Goal: Task Accomplishment & Management: Use online tool/utility

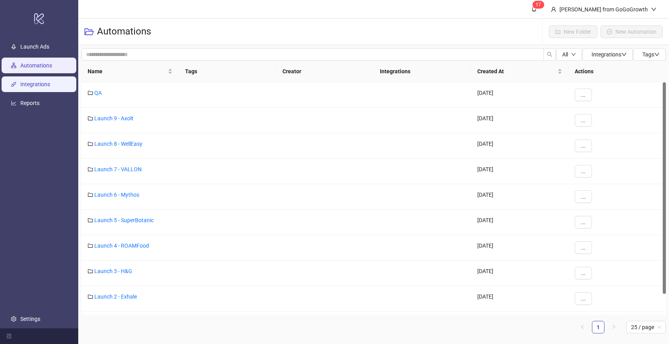
click at [48, 81] on link "Integrations" at bounding box center [35, 84] width 30 height 6
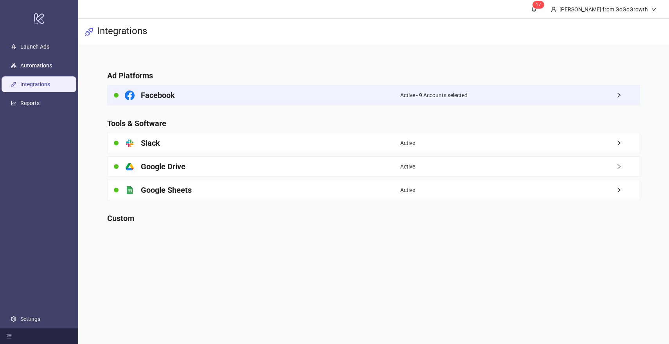
click at [208, 87] on div "Facebook" at bounding box center [254, 95] width 293 height 20
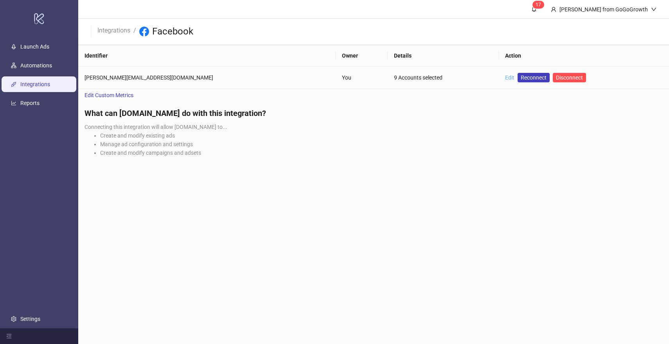
click at [505, 80] on link "Edit" at bounding box center [509, 77] width 9 height 6
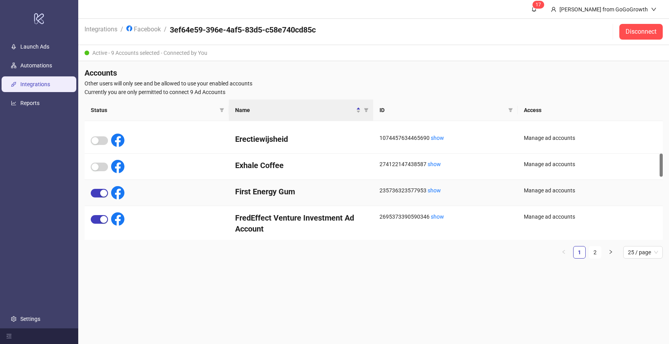
scroll to position [171, 0]
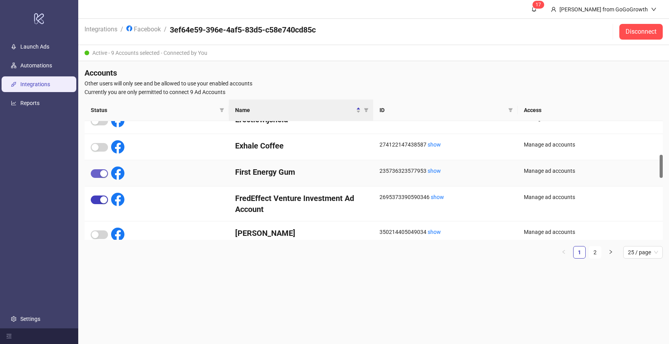
click at [101, 174] on div "button" at bounding box center [103, 173] width 7 height 7
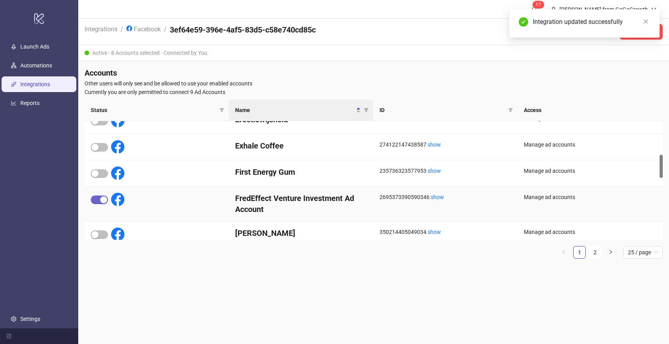
click at [100, 200] on div "button" at bounding box center [103, 199] width 7 height 7
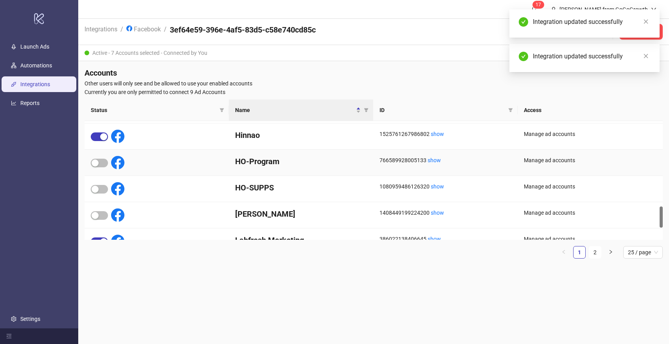
scroll to position [477, 0]
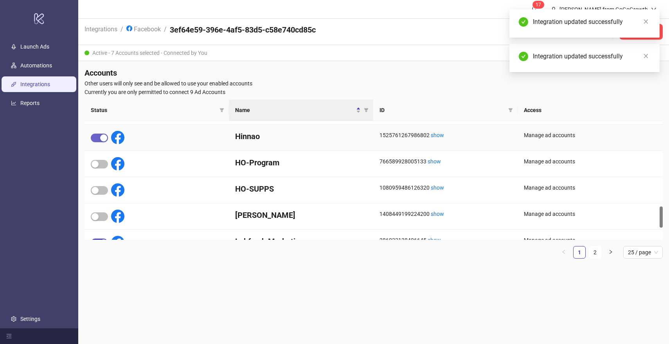
click at [104, 133] on span "button" at bounding box center [99, 137] width 17 height 9
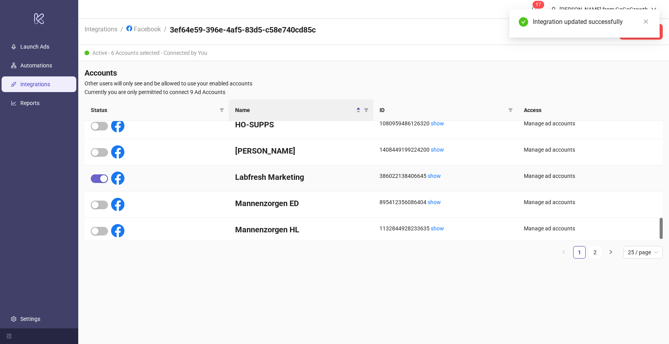
click at [100, 178] on div "button" at bounding box center [103, 178] width 7 height 7
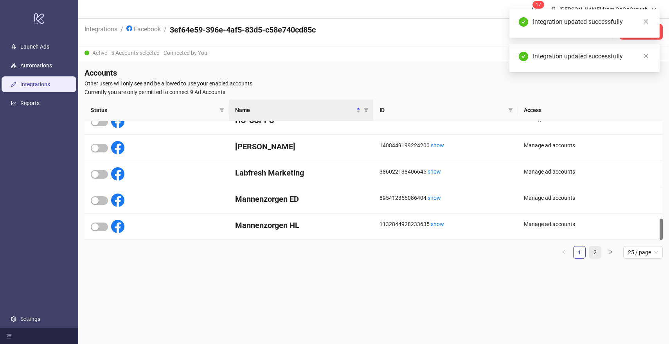
click at [594, 251] on link "2" at bounding box center [595, 252] width 12 height 12
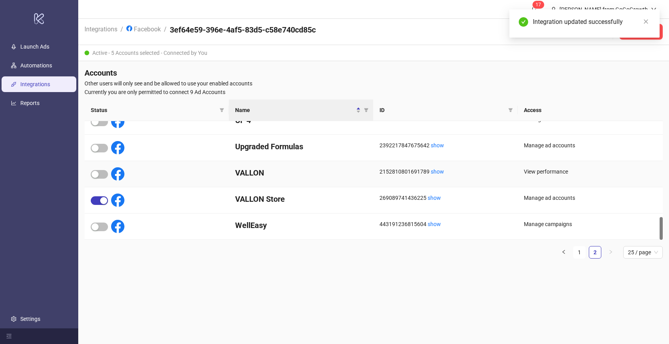
scroll to position [494, 0]
click at [99, 201] on span "button" at bounding box center [99, 201] width 17 height 9
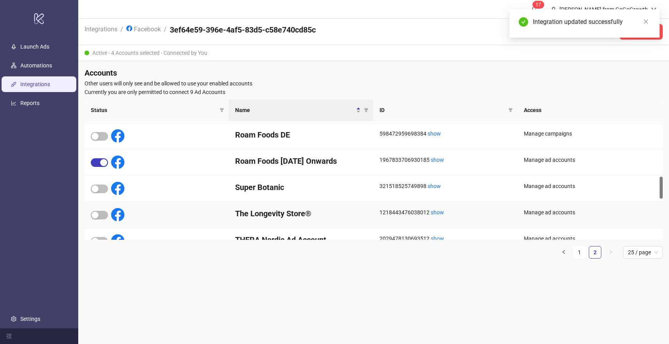
scroll to position [294, 0]
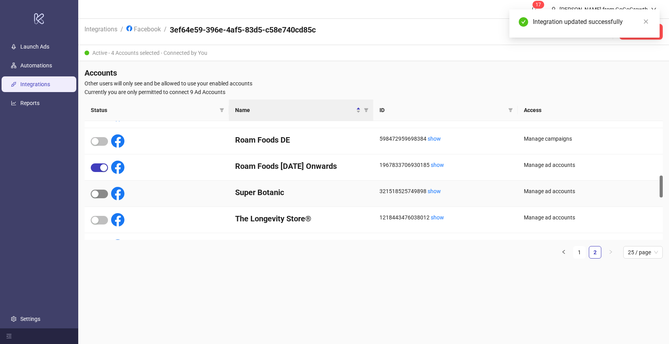
click at [99, 193] on span "button" at bounding box center [99, 193] width 17 height 9
click at [102, 168] on div "button" at bounding box center [103, 167] width 7 height 7
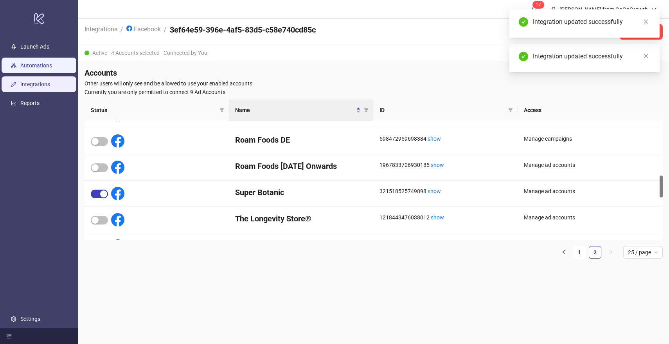
click at [52, 64] on link "Automations" at bounding box center [36, 65] width 32 height 6
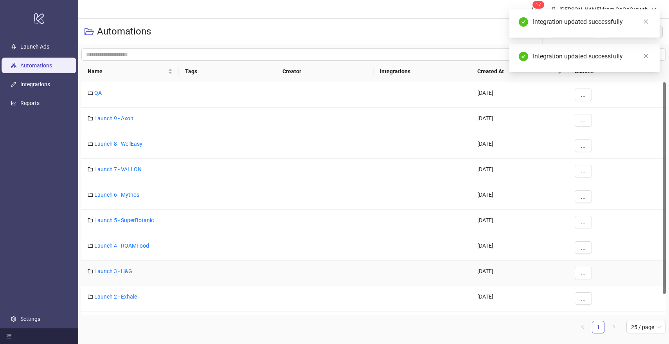
scroll to position [22, 0]
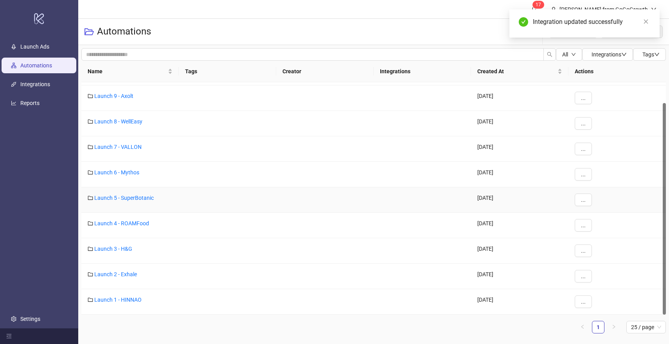
click at [134, 201] on div "Launch 5 - SuperBotanic" at bounding box center [129, 199] width 97 height 25
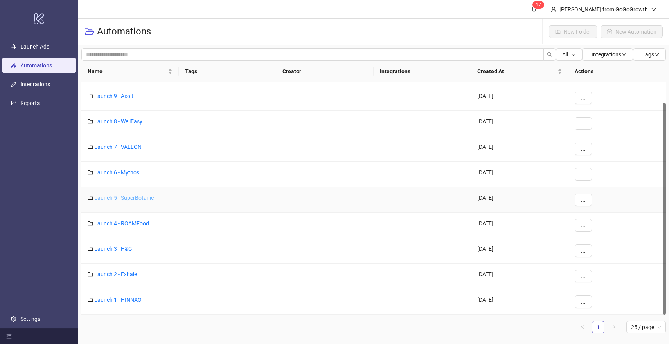
click at [136, 197] on link "Launch 5 - SuperBotanic" at bounding box center [123, 198] width 59 height 6
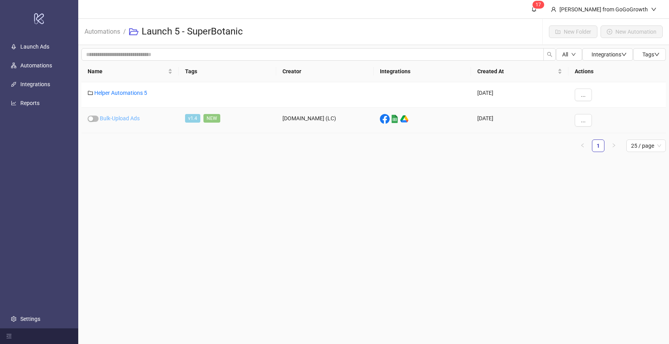
click at [122, 118] on link "Bulk-Upload Ads" at bounding box center [120, 118] width 40 height 6
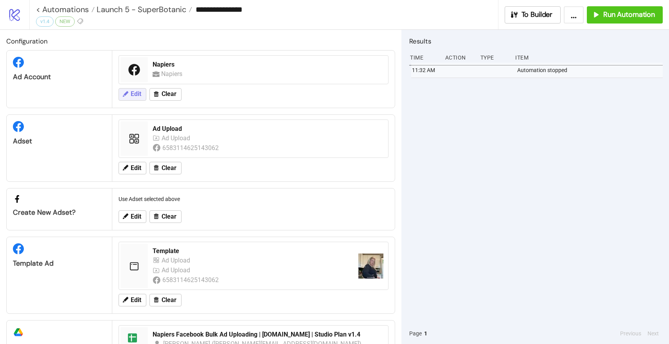
click at [131, 90] on button "Edit" at bounding box center [133, 94] width 28 height 13
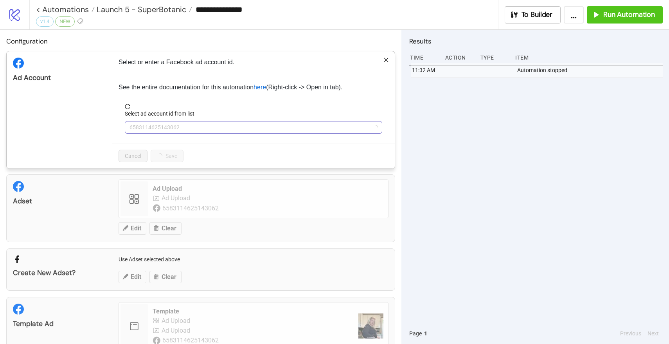
click at [170, 123] on span "6583114625143062" at bounding box center [254, 127] width 248 height 12
click at [176, 126] on span "Napiers" at bounding box center [254, 127] width 248 height 12
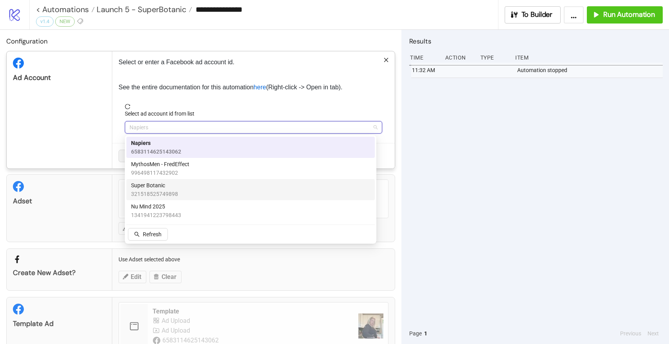
click at [165, 194] on span "321518525749898" at bounding box center [154, 193] width 47 height 9
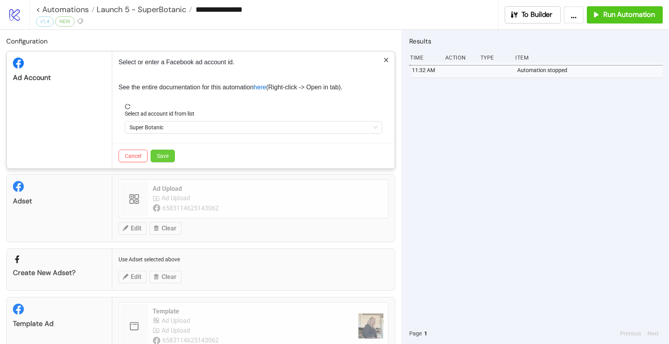
click at [161, 160] on button "Save" at bounding box center [163, 156] width 24 height 13
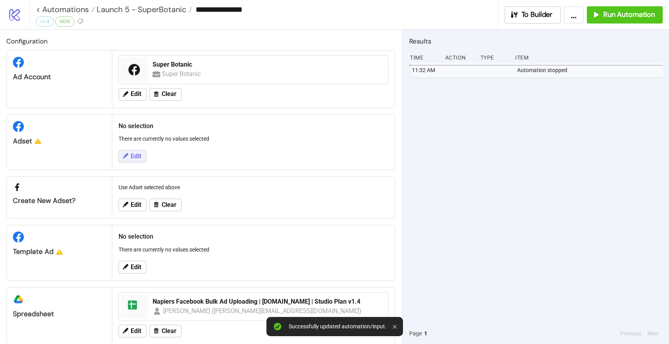
click at [132, 157] on span "Edit" at bounding box center [136, 156] width 11 height 7
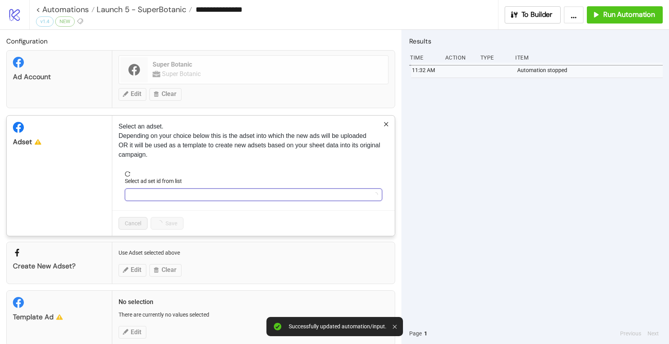
click at [162, 199] on input "Select ad set id from list" at bounding box center [250, 195] width 241 height 12
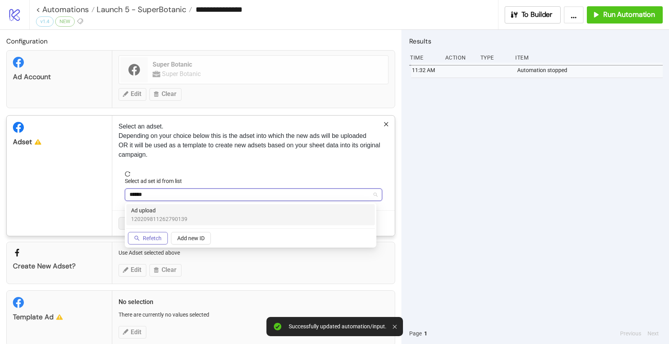
type input "******"
click at [147, 241] on button "Refetch" at bounding box center [148, 238] width 40 height 13
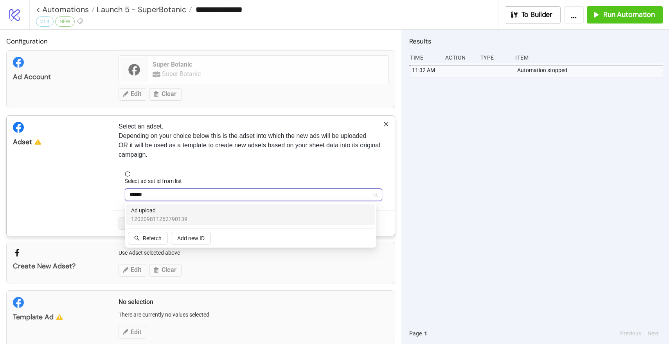
click at [172, 215] on span "120209811262790139" at bounding box center [159, 219] width 56 height 9
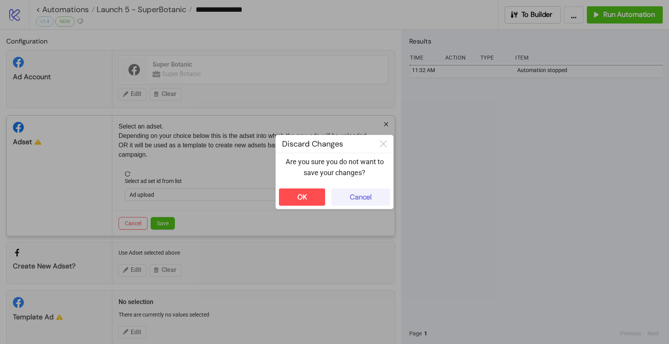
click at [335, 194] on button "Cancel" at bounding box center [361, 196] width 59 height 17
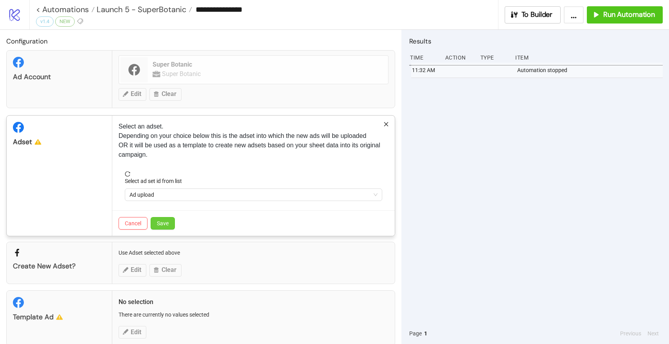
click at [175, 226] on button "Save" at bounding box center [163, 223] width 24 height 13
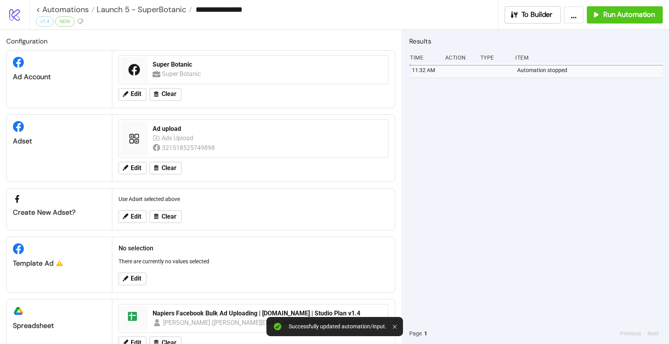
scroll to position [25, 0]
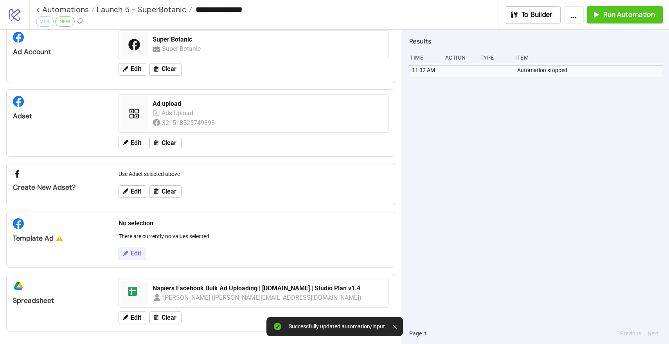
click at [132, 251] on span "Edit" at bounding box center [136, 253] width 11 height 7
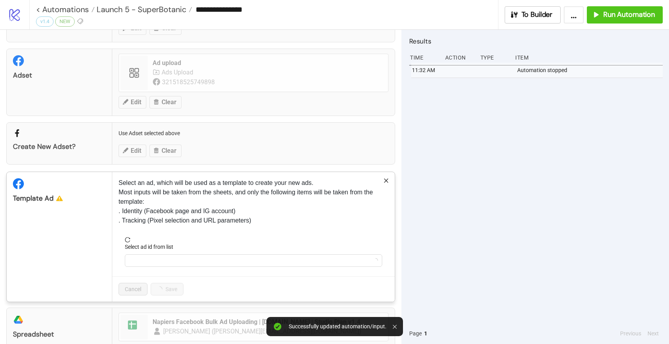
scroll to position [99, 0]
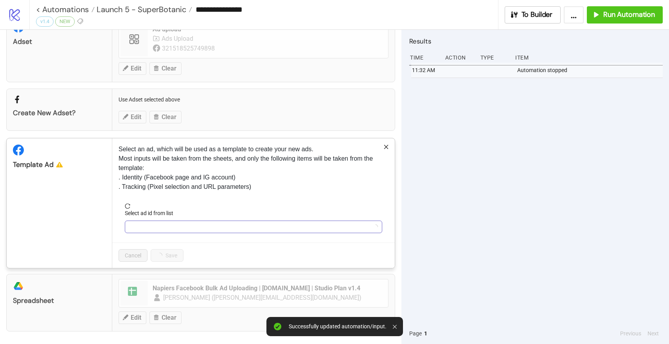
click at [158, 230] on input "Select ad id from list" at bounding box center [250, 227] width 241 height 12
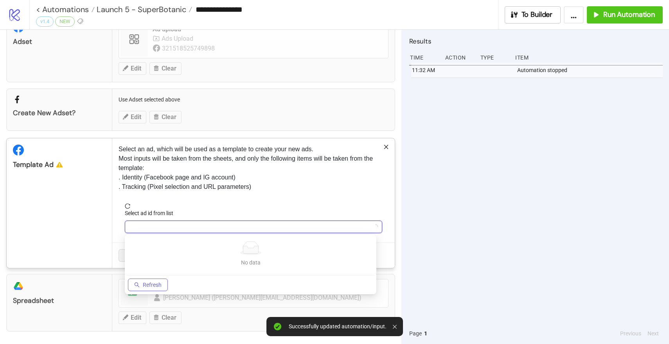
click at [134, 281] on button "Refresh" at bounding box center [148, 284] width 40 height 13
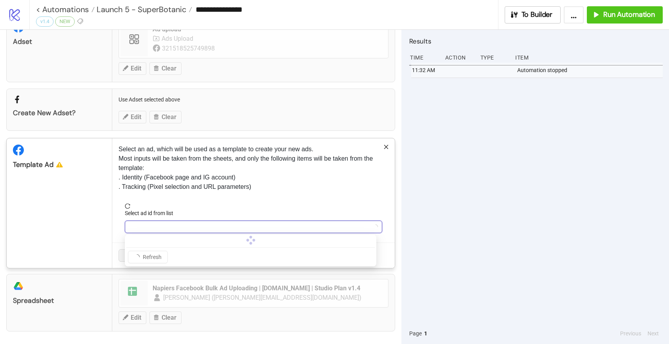
click at [157, 228] on input "Select ad id from list" at bounding box center [250, 227] width 241 height 12
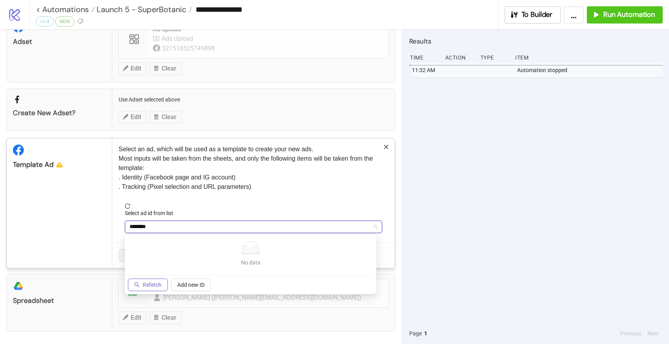
type input "********"
click at [139, 282] on icon "search" at bounding box center [136, 284] width 5 height 5
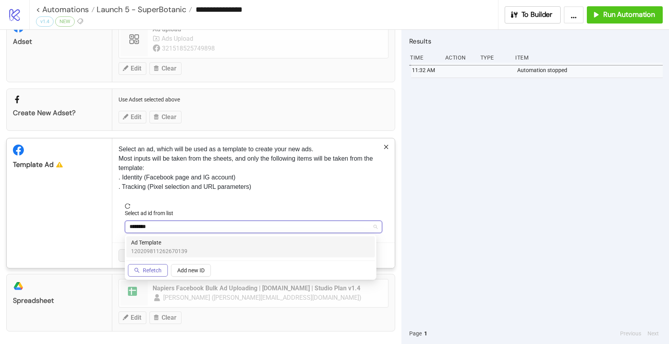
click at [157, 246] on span "Ad Template" at bounding box center [159, 242] width 56 height 9
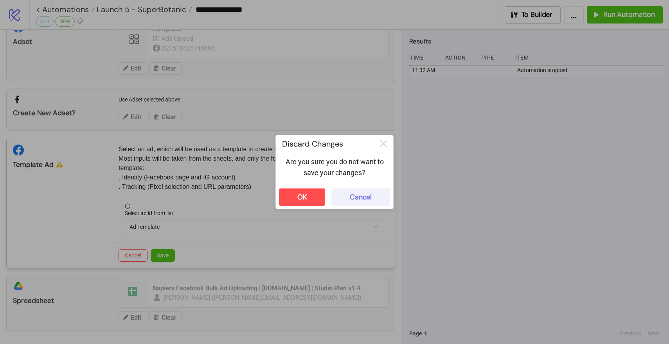
click at [355, 193] on div "Cancel" at bounding box center [361, 197] width 22 height 9
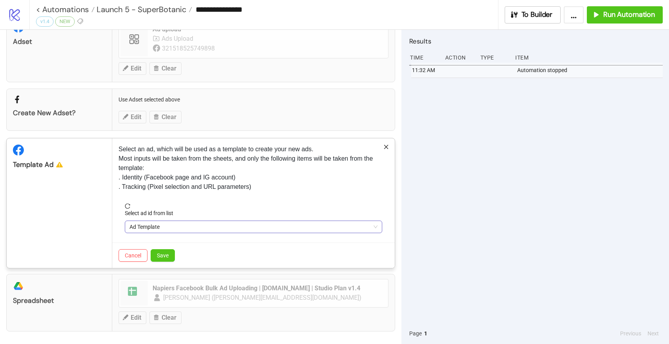
click at [177, 231] on span "Ad Template" at bounding box center [254, 227] width 248 height 12
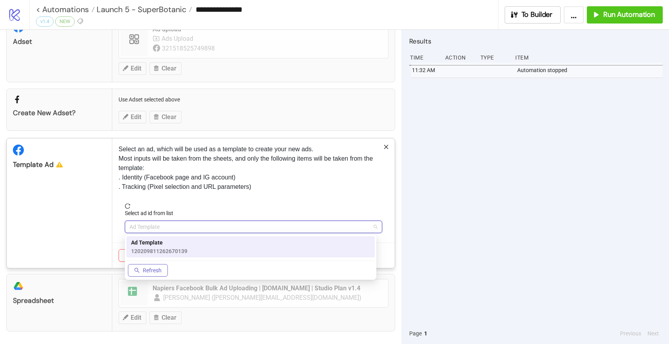
click at [161, 251] on span "120209811262670139" at bounding box center [159, 251] width 56 height 9
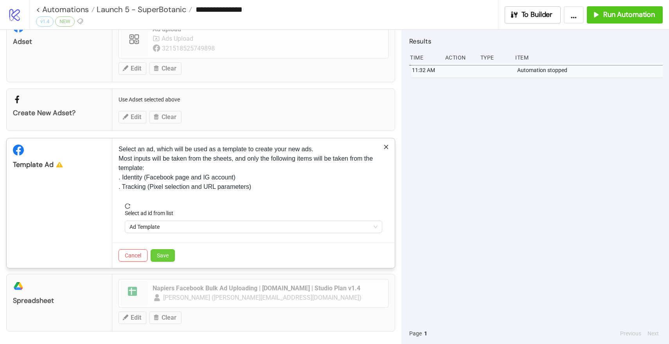
click at [160, 256] on span "Save" at bounding box center [163, 255] width 12 height 6
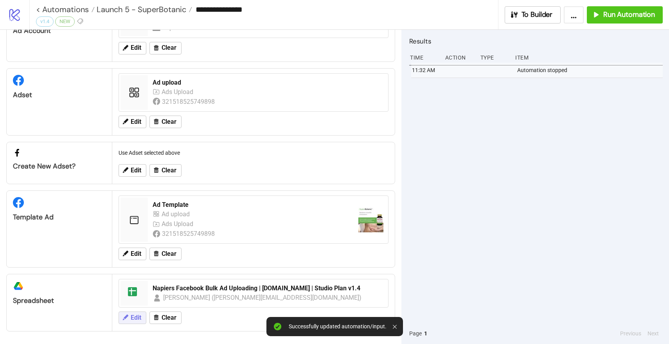
click at [129, 317] on button "Edit" at bounding box center [133, 317] width 28 height 13
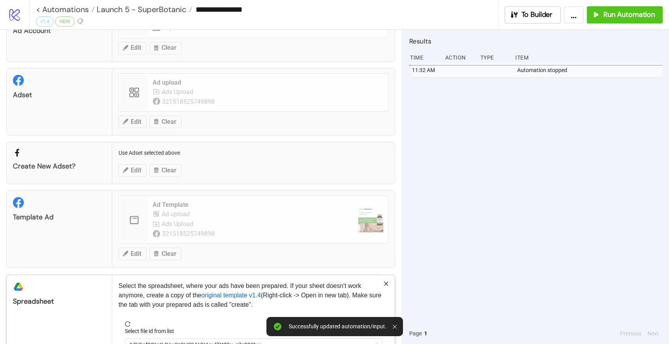
scroll to position [100, 0]
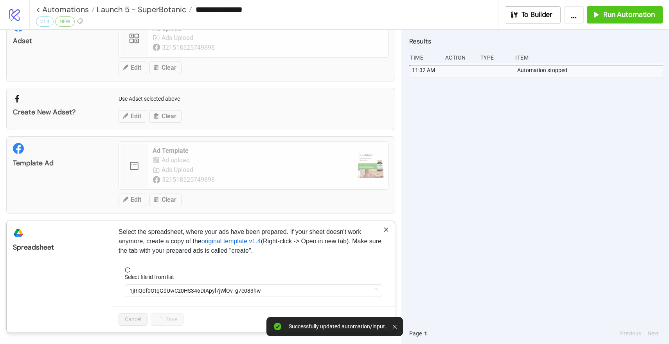
click at [169, 283] on div "Select file id from list" at bounding box center [254, 278] width 258 height 12
click at [167, 288] on span "1jRiQof0OtqGdUwCz0HS346DIApyl7jWlOv_g7e083hw" at bounding box center [254, 291] width 248 height 12
click at [167, 288] on span "Napiers Facebook Bulk Ad Uploading | [DOMAIN_NAME] | Studio Plan v1.4" at bounding box center [254, 291] width 248 height 12
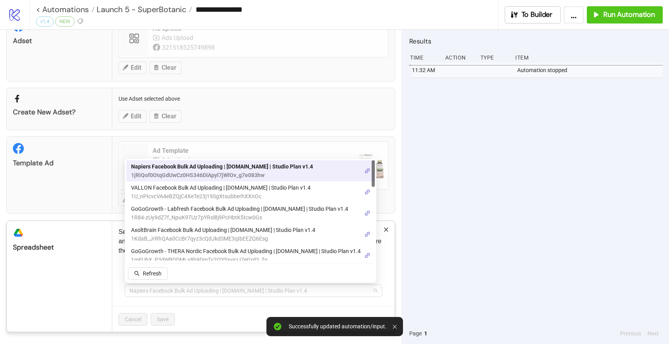
type input "*"
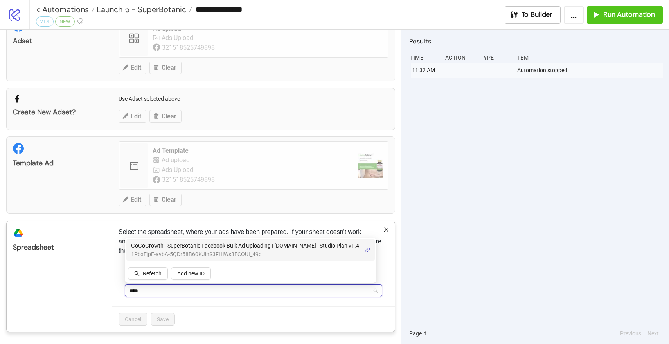
type input "*****"
click at [198, 246] on span "GoGoGrowth - SuperBotanic Facebook Bulk Ad Uploading | [DOMAIN_NAME] | Studio P…" at bounding box center [245, 245] width 228 height 9
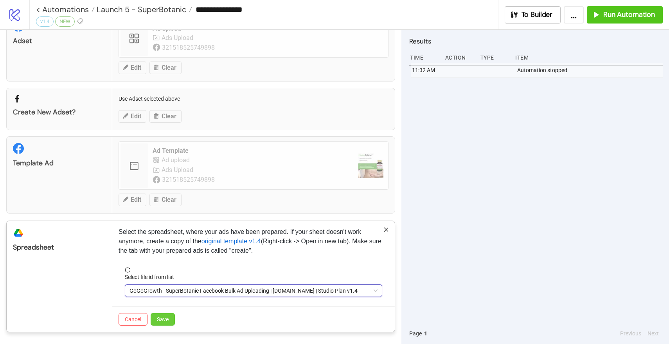
click at [165, 320] on span "Save" at bounding box center [163, 319] width 12 height 6
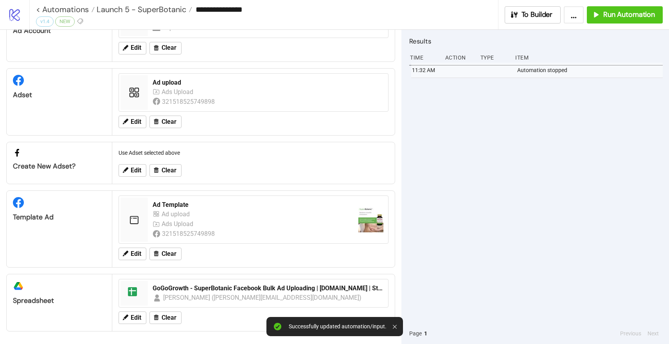
scroll to position [0, 0]
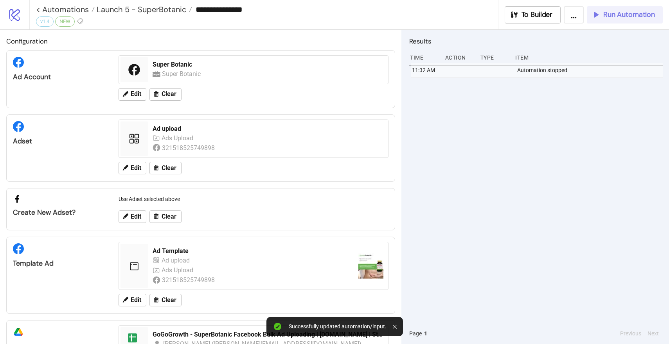
click at [609, 19] on button "Run Automation" at bounding box center [625, 14] width 76 height 17
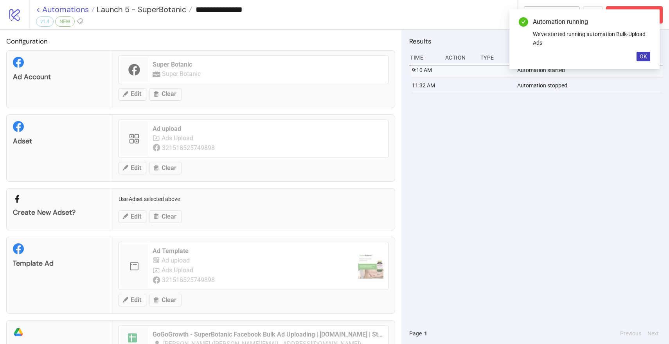
click at [47, 9] on link "< Automations" at bounding box center [65, 9] width 59 height 8
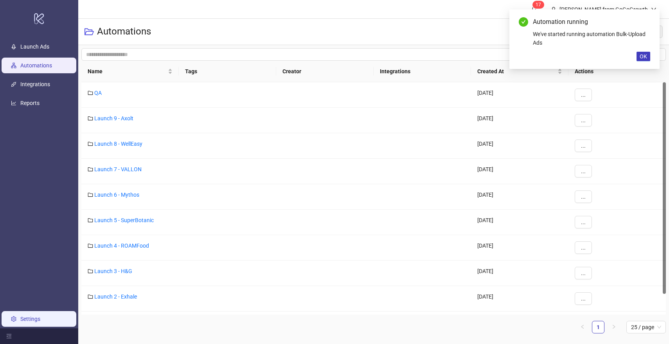
click at [31, 322] on link "Settings" at bounding box center [30, 318] width 20 height 6
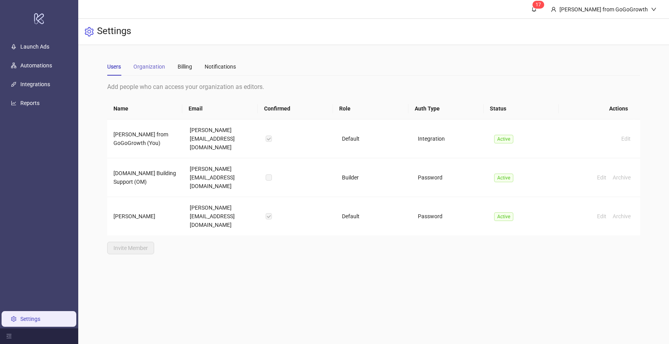
click at [151, 71] on div "Organization" at bounding box center [149, 67] width 32 height 18
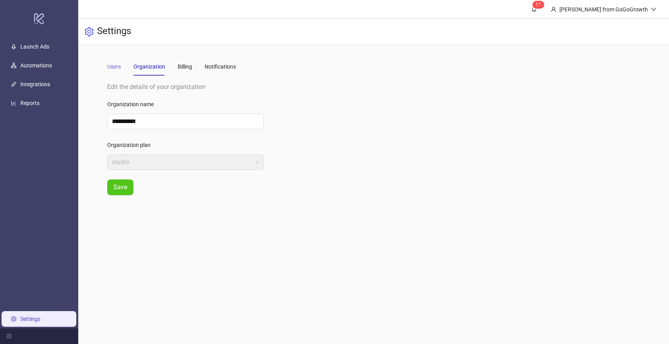
click at [118, 71] on div "Users" at bounding box center [114, 67] width 14 height 18
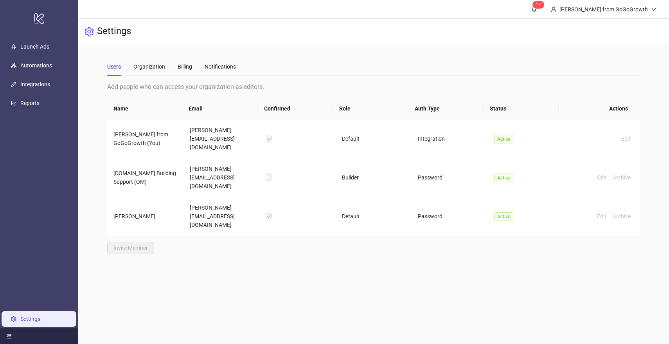
click at [12, 335] on div at bounding box center [39, 336] width 78 height 16
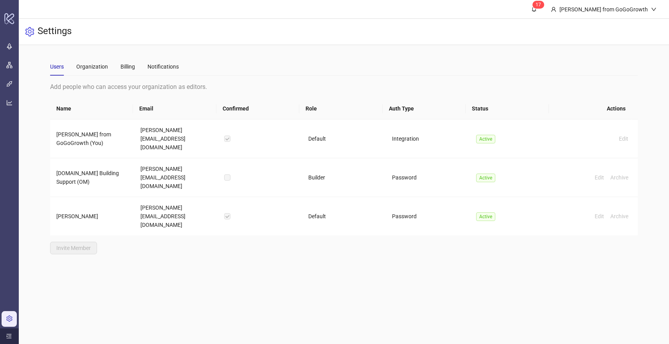
click at [12, 335] on div at bounding box center [9, 336] width 19 height 16
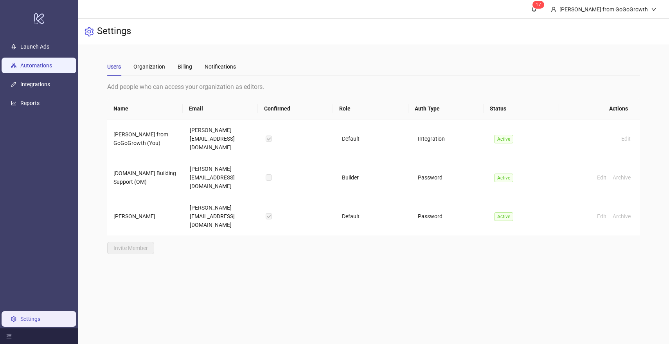
click at [44, 69] on link "Automations" at bounding box center [36, 65] width 32 height 6
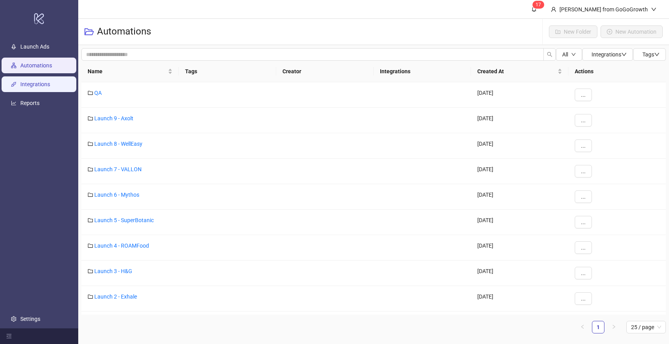
click at [43, 81] on link "Integrations" at bounding box center [35, 84] width 30 height 6
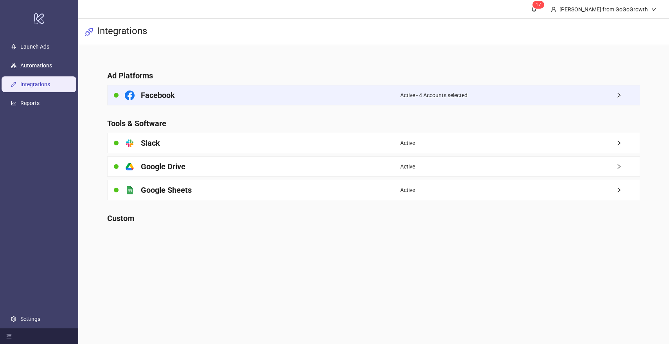
click at [205, 101] on div "Facebook" at bounding box center [254, 95] width 293 height 20
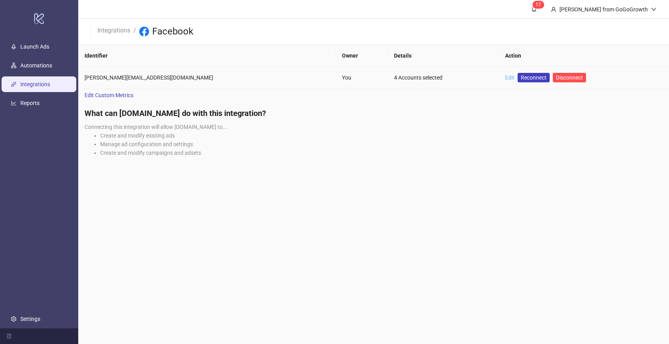
click at [505, 75] on link "Edit" at bounding box center [509, 77] width 9 height 6
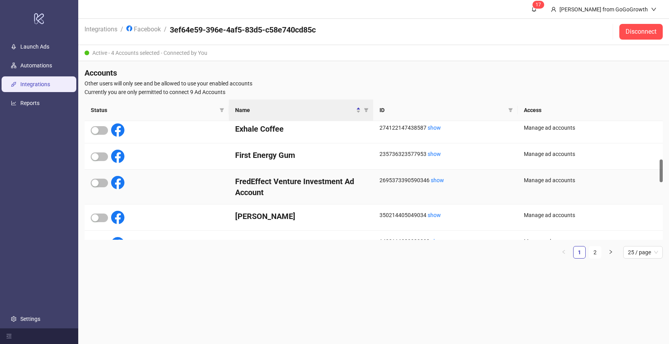
scroll to position [178, 0]
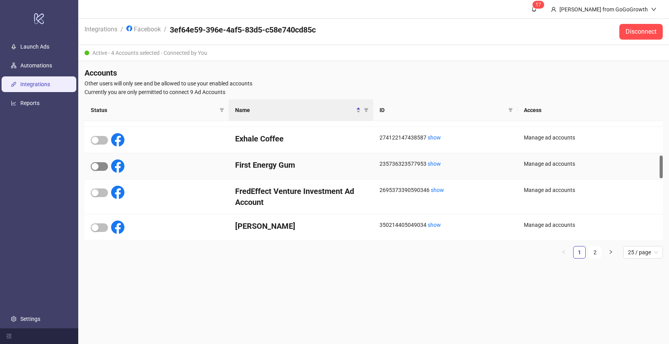
click at [104, 167] on span "button" at bounding box center [99, 166] width 17 height 9
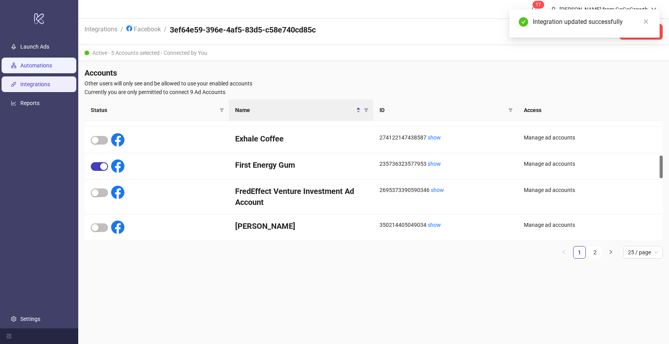
click at [45, 65] on link "Automations" at bounding box center [36, 65] width 32 height 6
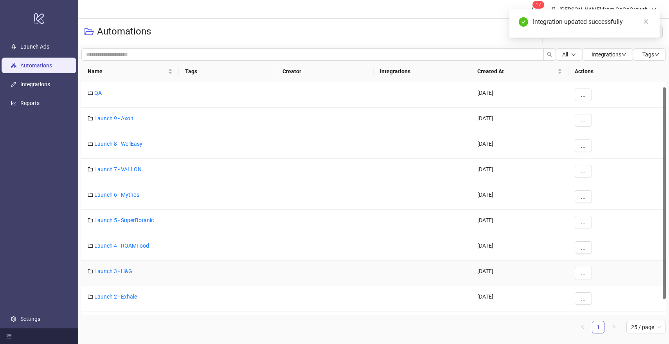
scroll to position [22, 0]
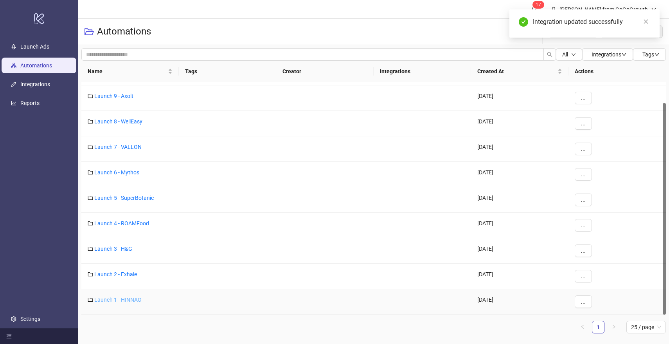
click at [116, 299] on link "Launch 1 - HINNAO" at bounding box center [117, 299] width 47 height 6
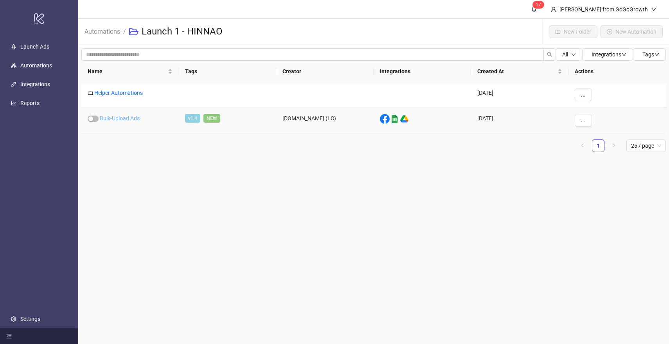
click at [129, 121] on link "Bulk-Upload Ads" at bounding box center [120, 118] width 40 height 6
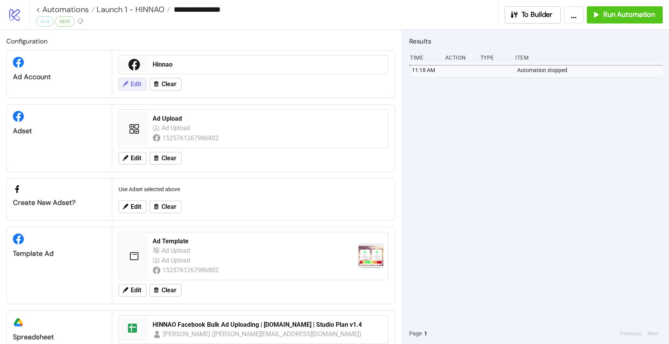
click at [127, 86] on icon at bounding box center [125, 83] width 7 height 7
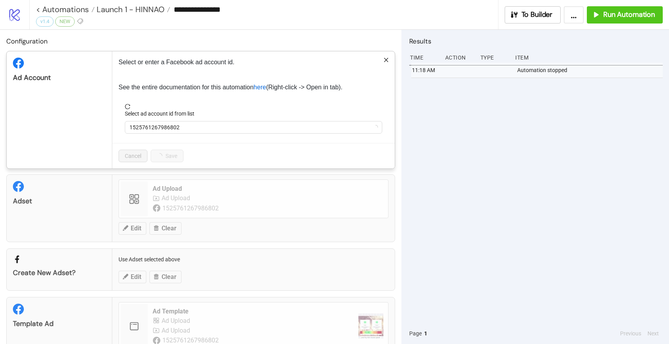
click at [171, 119] on div "Select ad account id from list" at bounding box center [254, 115] width 258 height 12
click at [170, 129] on span "Hinnao" at bounding box center [254, 127] width 248 height 12
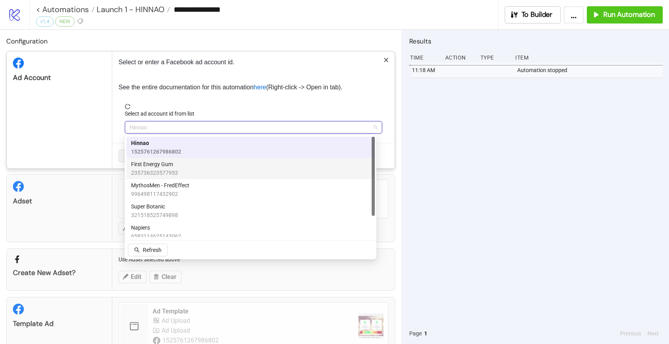
click at [158, 165] on span "First Energy Gum" at bounding box center [154, 164] width 47 height 9
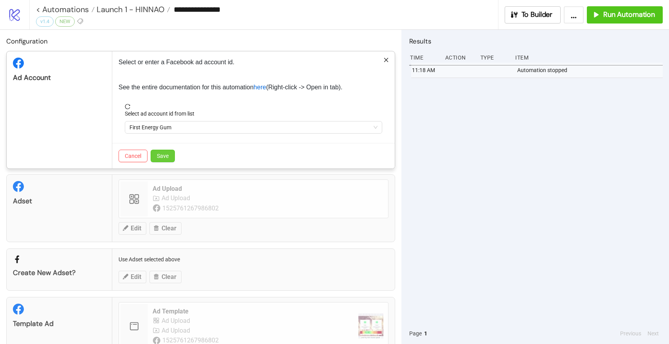
click at [167, 151] on button "Save" at bounding box center [163, 156] width 24 height 13
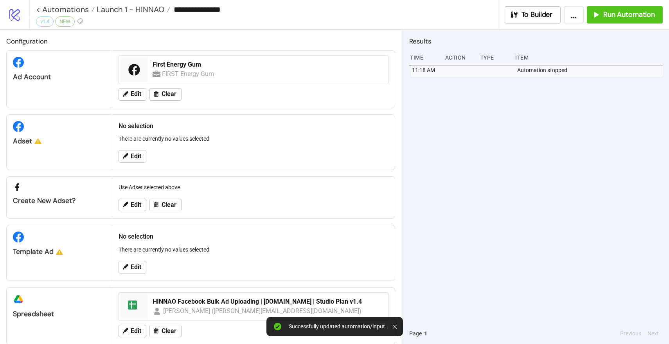
click at [137, 148] on div "Edit" at bounding box center [253, 156] width 276 height 20
click at [137, 155] on span "Edit" at bounding box center [136, 156] width 11 height 7
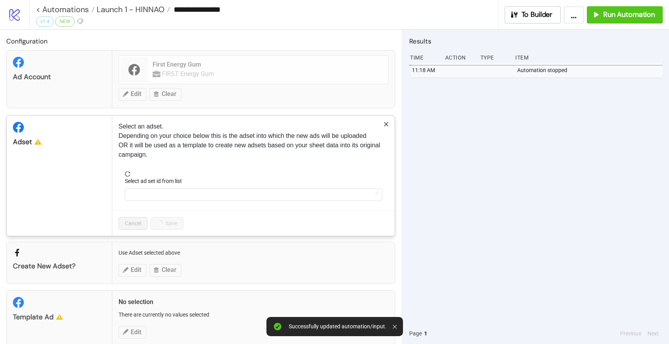
click at [151, 186] on div "Select ad set id from list" at bounding box center [254, 183] width 258 height 12
click at [151, 190] on input "Select ad set id from list" at bounding box center [250, 195] width 241 height 12
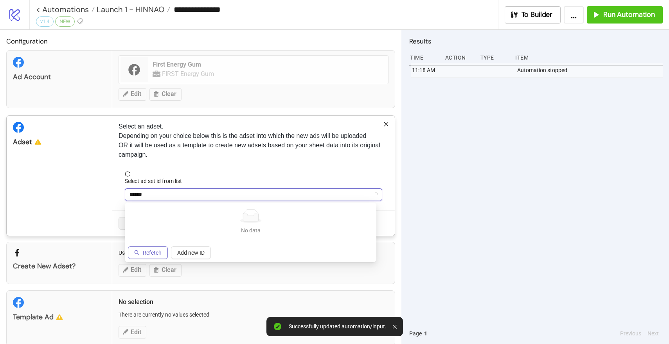
type input "******"
click at [142, 249] on button "Refetch" at bounding box center [148, 252] width 40 height 13
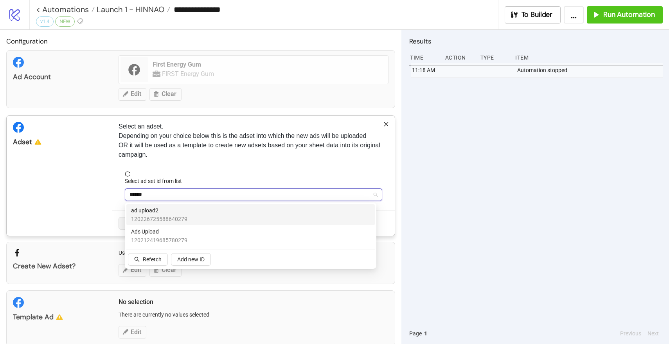
click at [171, 211] on span "ad upload2" at bounding box center [159, 210] width 56 height 9
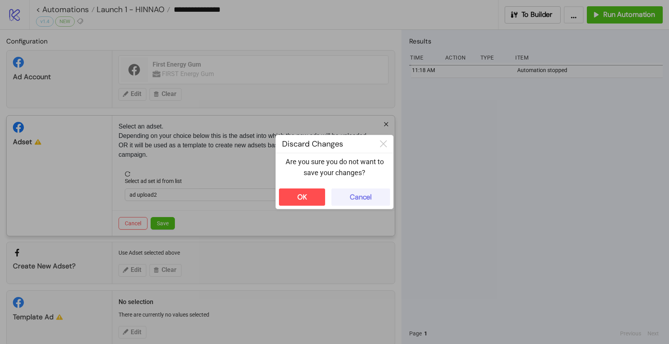
click at [338, 196] on button "Cancel" at bounding box center [361, 196] width 59 height 17
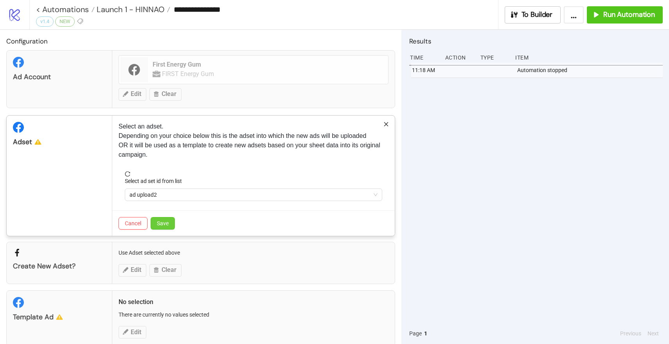
click at [175, 221] on button "Save" at bounding box center [163, 223] width 24 height 13
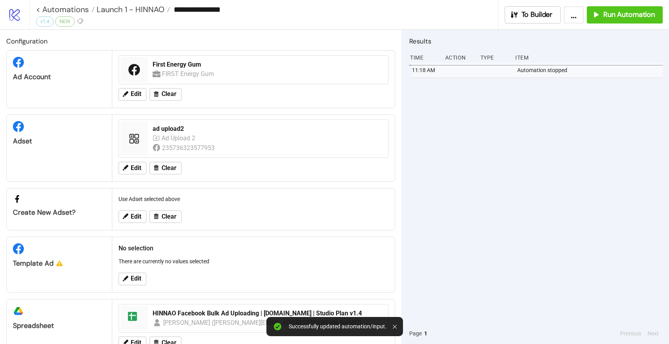
scroll to position [25, 0]
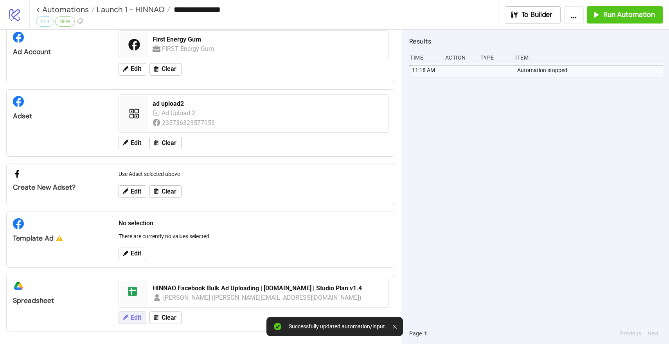
click at [136, 314] on span "Edit" at bounding box center [136, 317] width 11 height 7
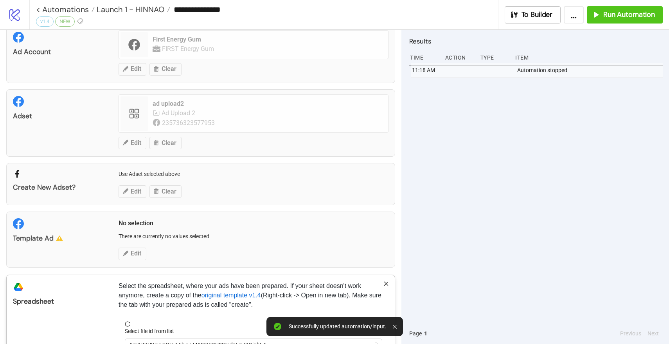
scroll to position [79, 0]
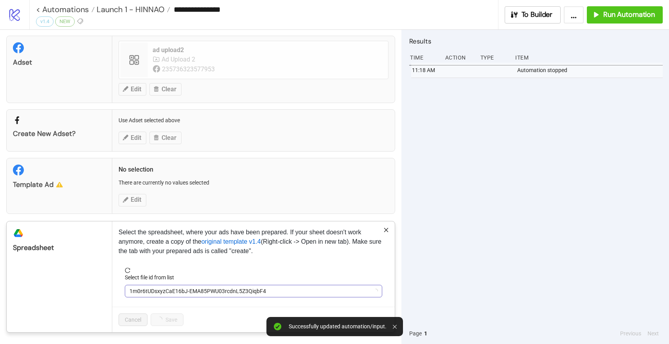
click at [158, 289] on span "1m0r6tUDsxyzCaE16bJ-EMA85PWU03rcdnL5Z3QiqbF4" at bounding box center [254, 291] width 248 height 12
click at [158, 290] on span "HINNAO Facebook Bulk Ad Uploading | [DOMAIN_NAME] | Studio Plan v1.4" at bounding box center [254, 291] width 248 height 12
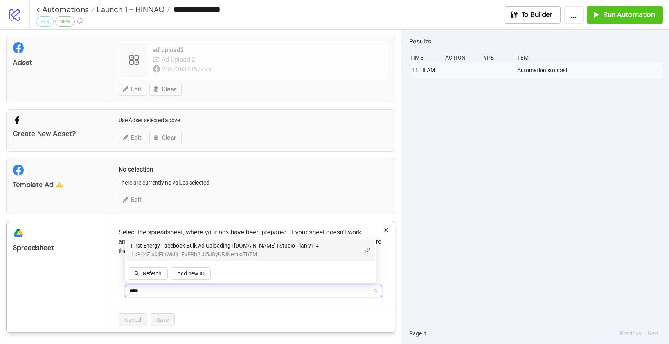
type input "*****"
click at [188, 245] on span "First Energy Facebook Bulk Ad Uploading | [DOMAIN_NAME] | Studio Plan v1.4" at bounding box center [225, 245] width 188 height 9
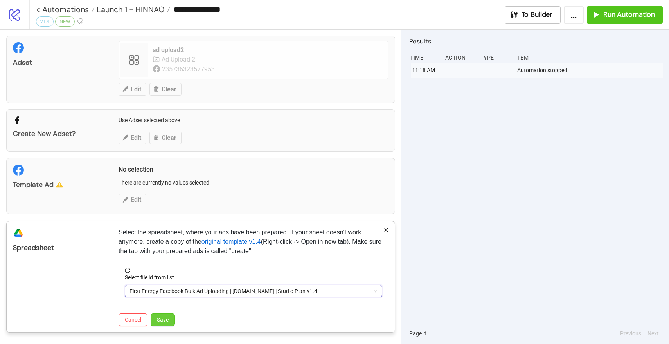
click at [166, 316] on span "Save" at bounding box center [163, 319] width 12 height 6
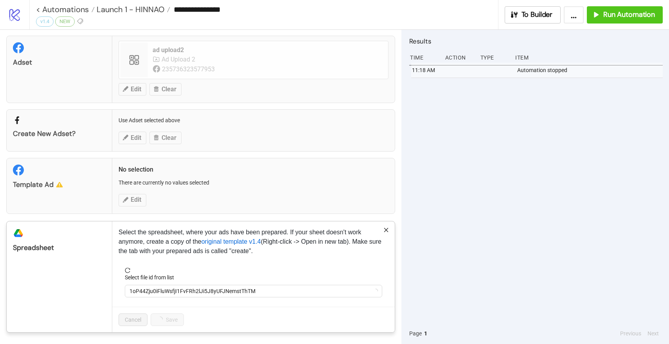
scroll to position [25, 0]
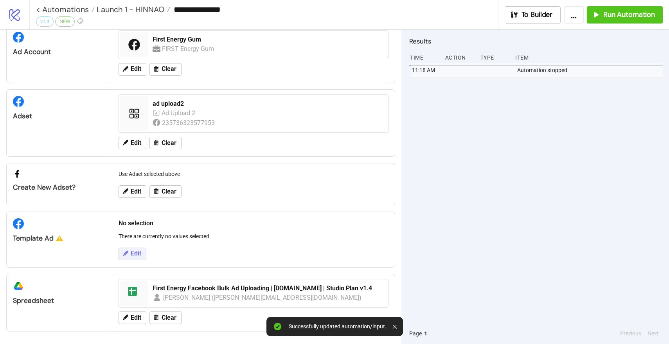
click at [131, 250] on span "Edit" at bounding box center [136, 253] width 11 height 7
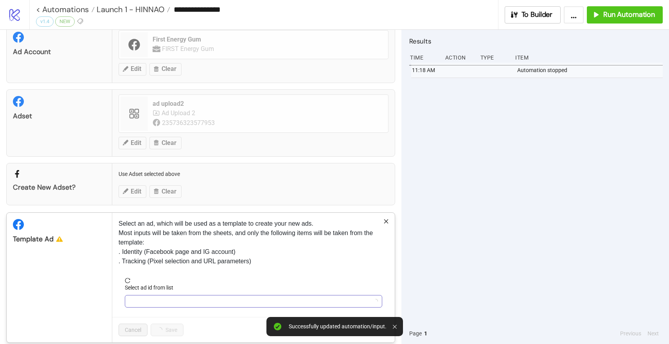
click at [152, 304] on input "Select ad id from list" at bounding box center [250, 301] width 241 height 12
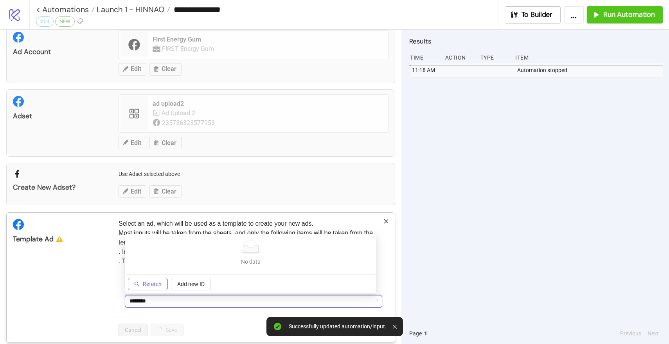
type input "********"
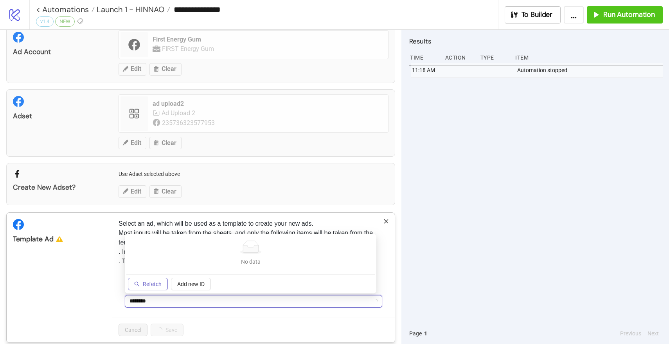
click at [151, 287] on span "Refetch" at bounding box center [152, 284] width 19 height 6
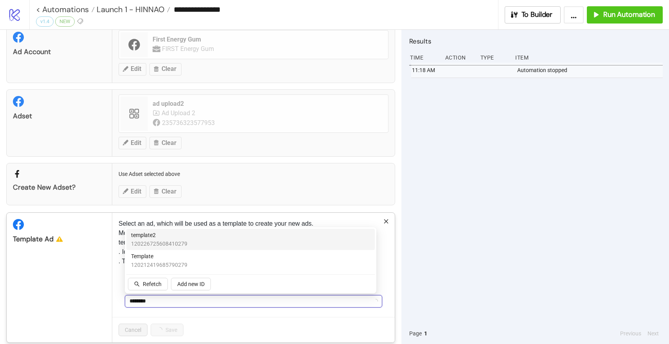
click at [161, 231] on span "template2" at bounding box center [159, 235] width 56 height 9
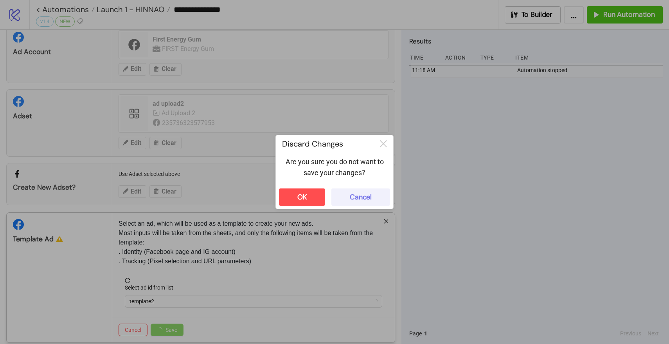
click at [372, 193] on button "Cancel" at bounding box center [361, 196] width 59 height 17
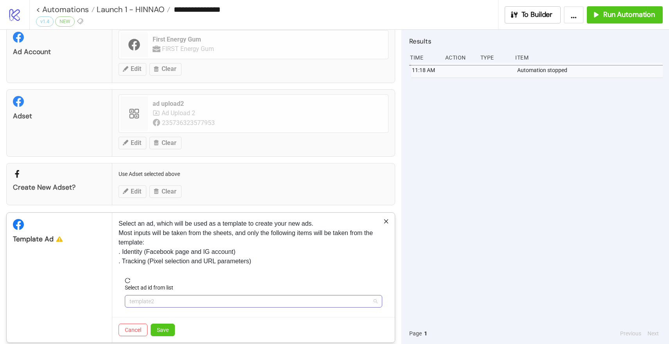
click at [175, 301] on span "template2" at bounding box center [254, 301] width 248 height 12
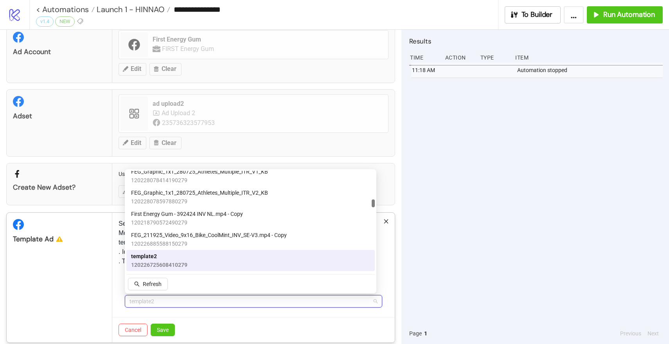
click at [164, 261] on span "120226725608410279" at bounding box center [159, 264] width 56 height 9
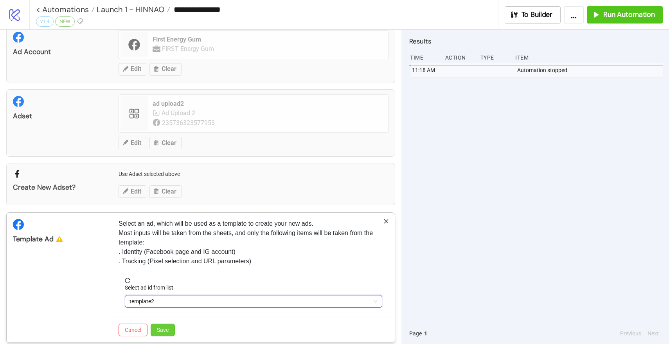
click at [162, 324] on button "Save" at bounding box center [163, 329] width 24 height 13
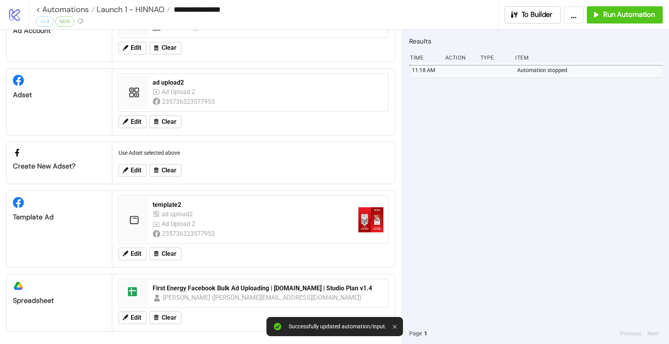
scroll to position [0, 0]
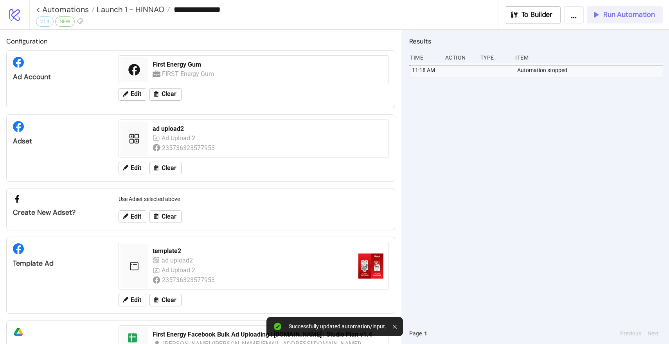
click at [619, 19] on span "Run Automation" at bounding box center [630, 14] width 52 height 9
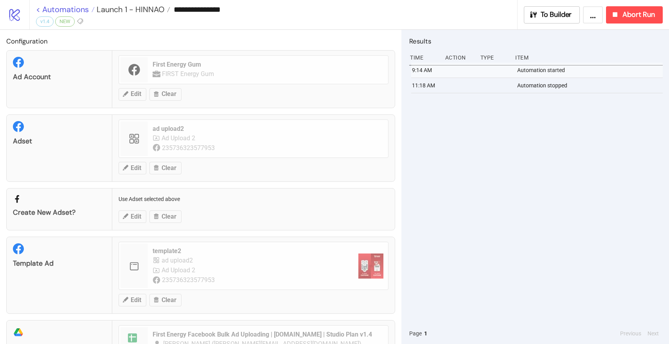
click at [81, 9] on link "< Automations" at bounding box center [65, 9] width 59 height 8
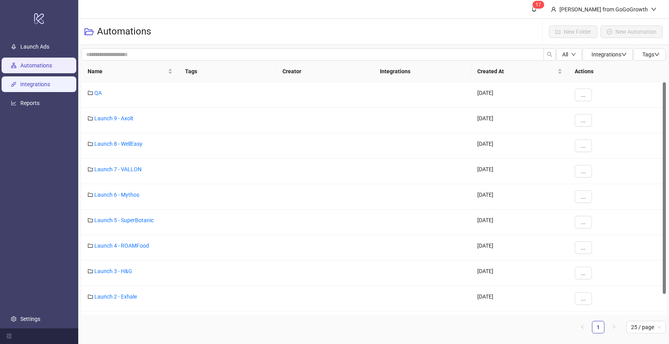
click at [37, 82] on link "Integrations" at bounding box center [35, 84] width 30 height 6
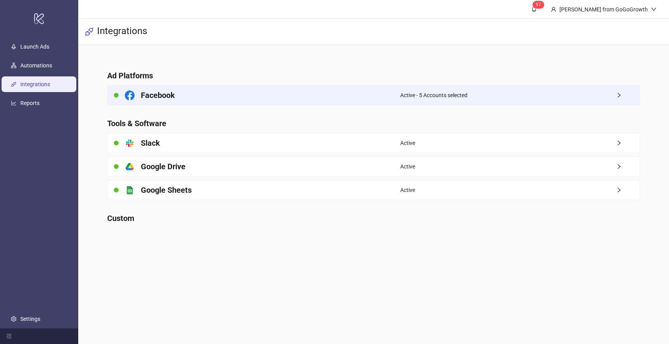
click at [142, 92] on h4 "Facebook" at bounding box center [158, 95] width 34 height 11
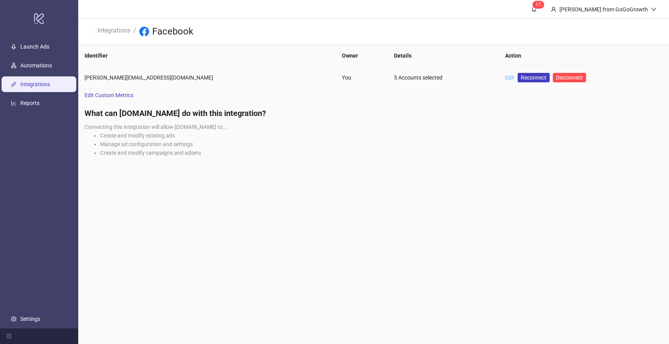
click at [505, 78] on link "Edit" at bounding box center [509, 77] width 9 height 6
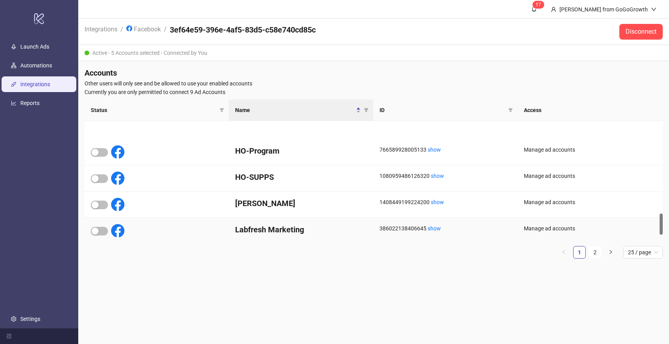
scroll to position [546, 0]
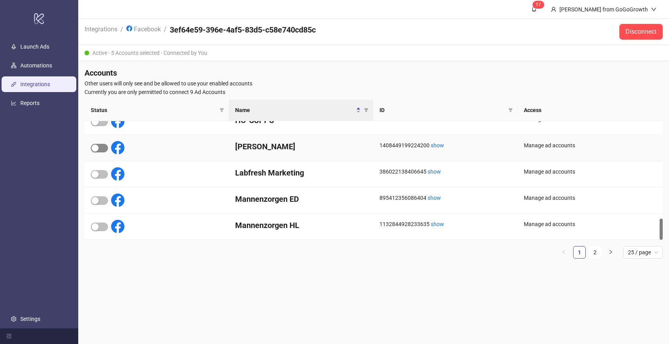
click at [102, 146] on span "button" at bounding box center [99, 148] width 17 height 9
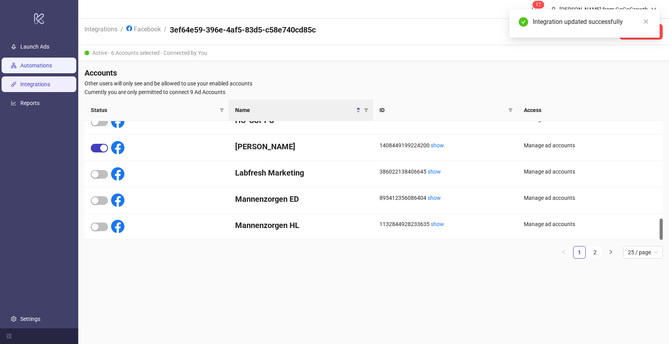
click at [36, 69] on link "Automations" at bounding box center [36, 65] width 32 height 6
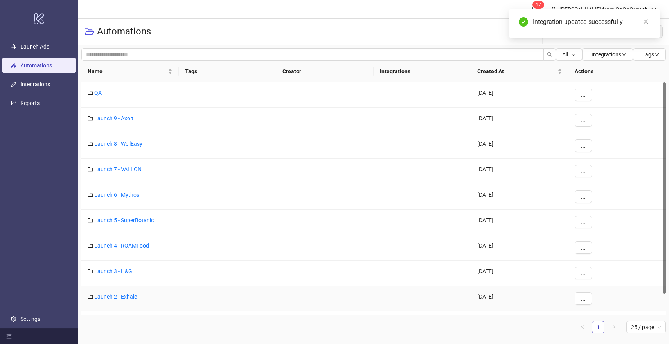
scroll to position [22, 0]
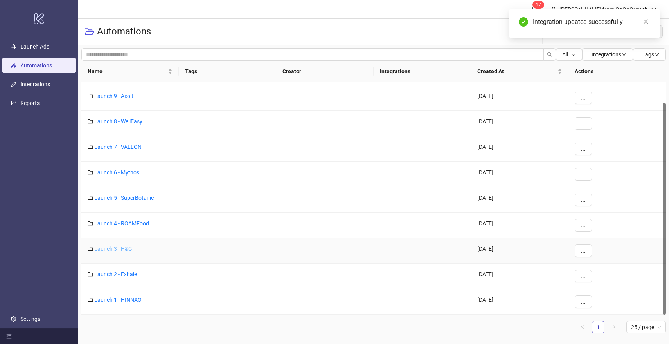
click at [118, 248] on link "Launch 3 - H&G" at bounding box center [113, 248] width 38 height 6
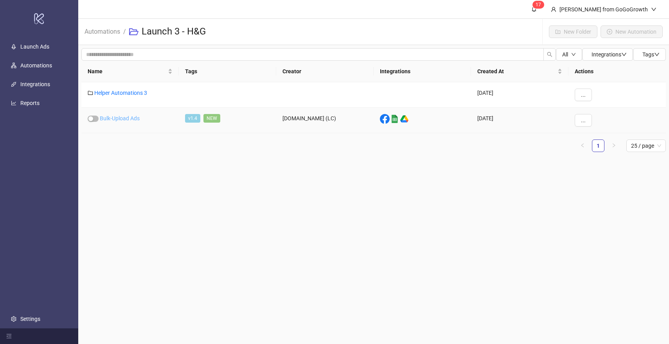
click at [126, 116] on link "Bulk-Upload Ads" at bounding box center [120, 118] width 40 height 6
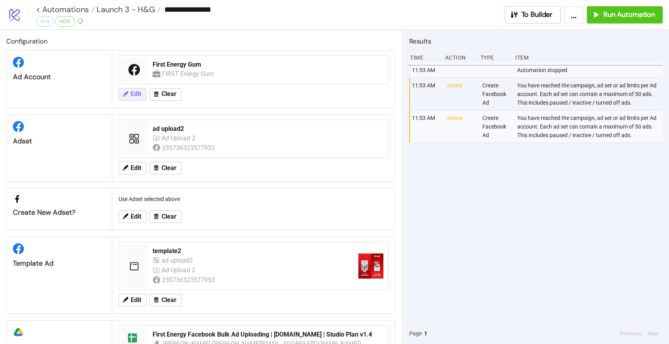
click at [130, 94] on button "Edit" at bounding box center [133, 94] width 28 height 13
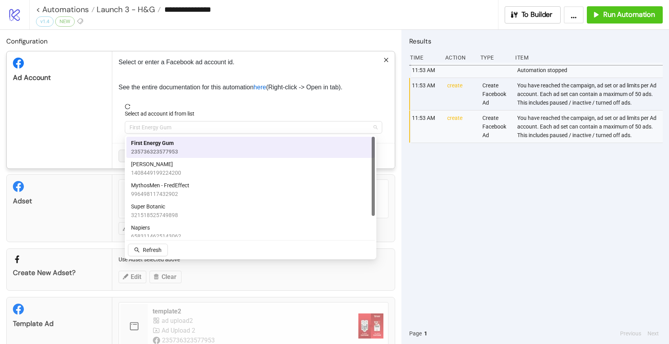
click at [183, 123] on span "First Energy Gum" at bounding box center [254, 127] width 248 height 12
click at [169, 157] on div "First Energy Gum 235736323577953" at bounding box center [250, 147] width 249 height 21
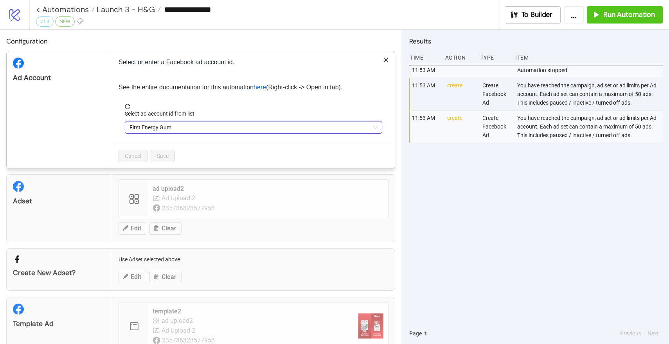
click at [171, 124] on span "First Energy Gum" at bounding box center [254, 127] width 248 height 12
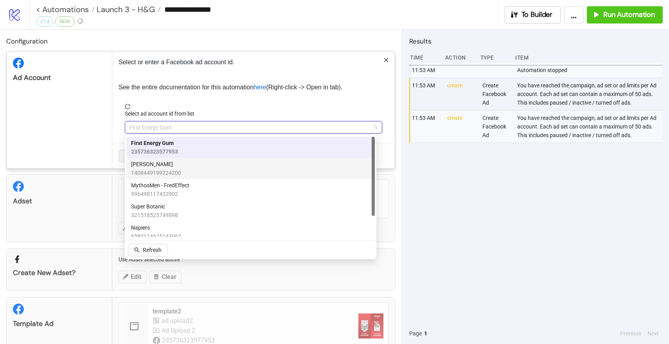
click at [160, 168] on span "[PERSON_NAME]" at bounding box center [156, 164] width 50 height 9
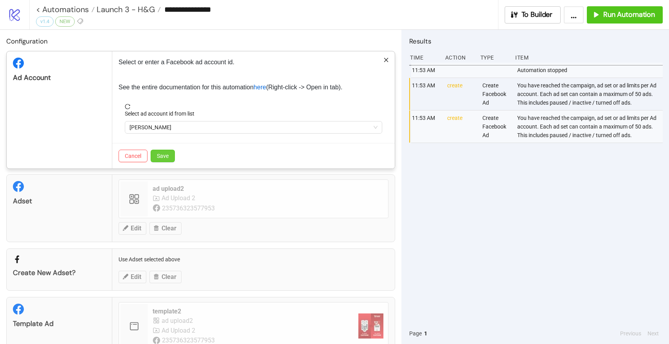
click at [170, 151] on button "Save" at bounding box center [163, 156] width 24 height 13
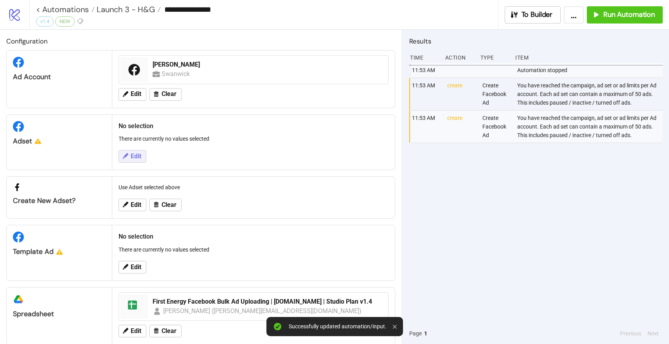
click at [131, 152] on button "Edit" at bounding box center [133, 156] width 28 height 13
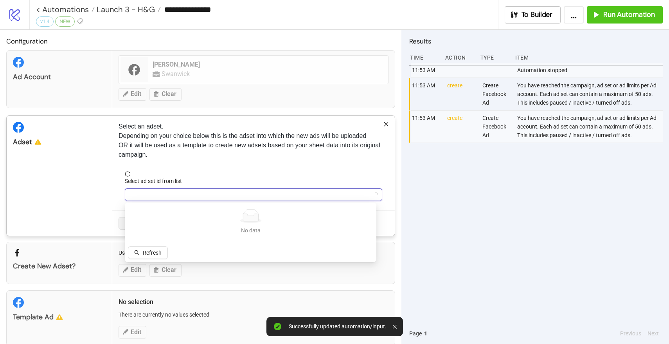
click at [162, 189] on input "Select ad set id from list" at bounding box center [250, 195] width 241 height 12
type input "********"
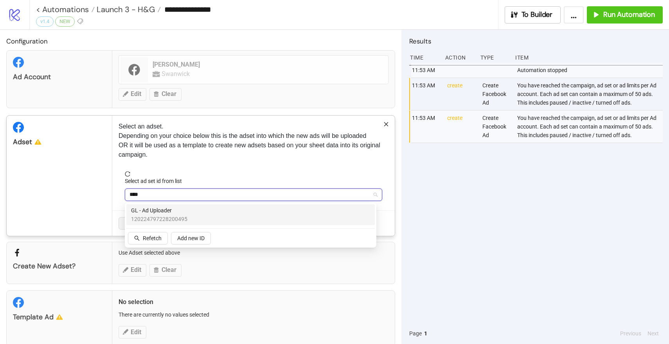
type input "*****"
click at [177, 214] on span "GL - Ad Uploader" at bounding box center [159, 210] width 56 height 9
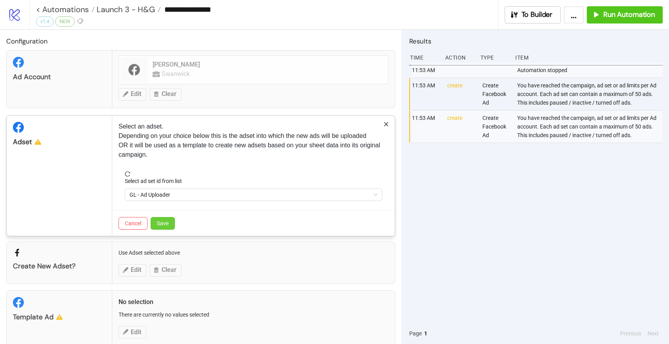
click at [167, 225] on span "Save" at bounding box center [163, 223] width 12 height 6
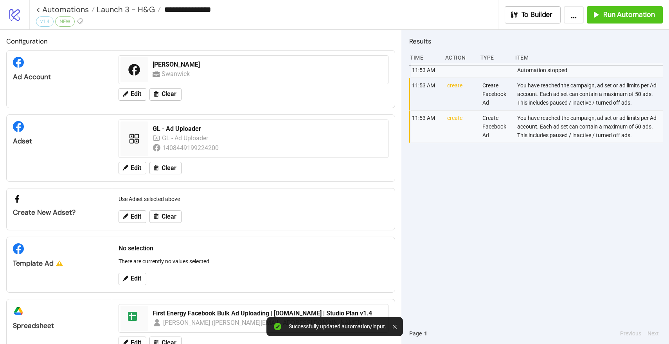
scroll to position [25, 0]
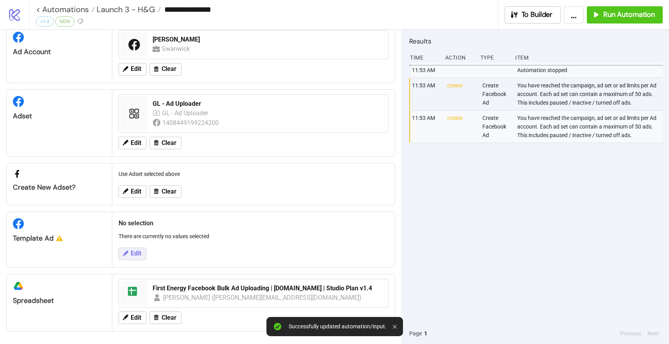
click at [131, 251] on span "Edit" at bounding box center [136, 253] width 11 height 7
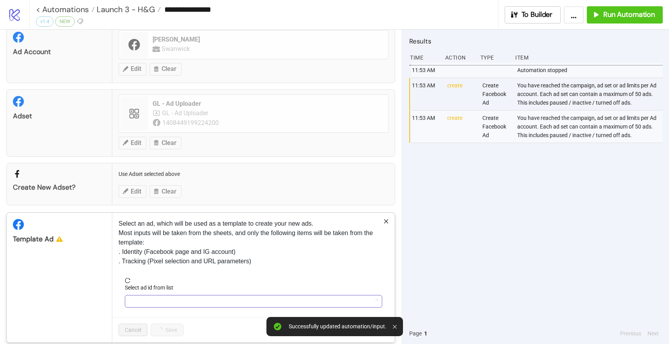
scroll to position [99, 0]
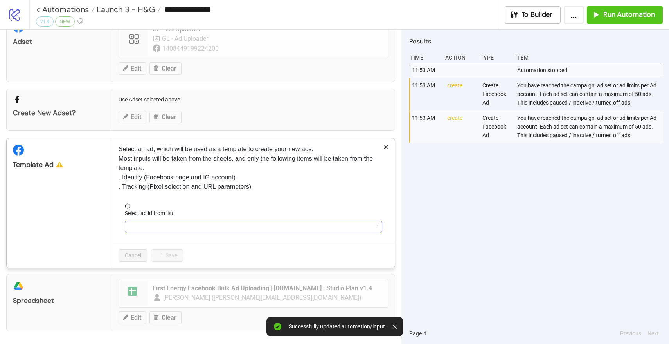
click at [166, 227] on input "Select ad id from list" at bounding box center [250, 227] width 241 height 12
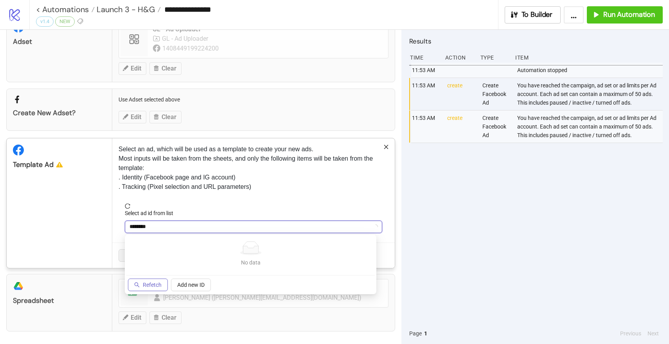
type input "********"
click at [148, 281] on span "Refetch" at bounding box center [152, 284] width 19 height 6
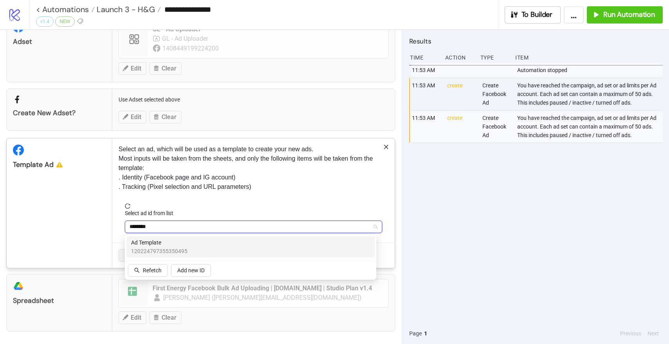
click at [157, 255] on div "Ad Template 120224797355350495" at bounding box center [250, 246] width 249 height 21
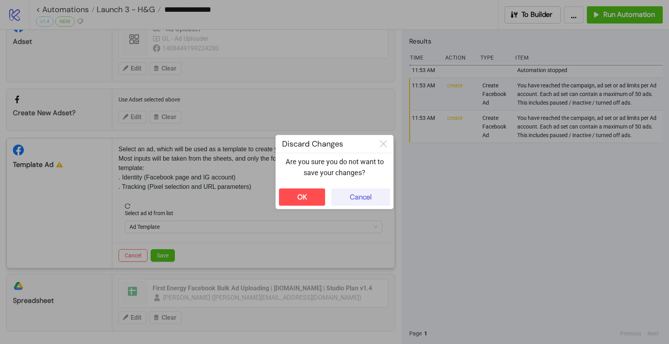
click at [359, 196] on div "Cancel" at bounding box center [361, 197] width 22 height 9
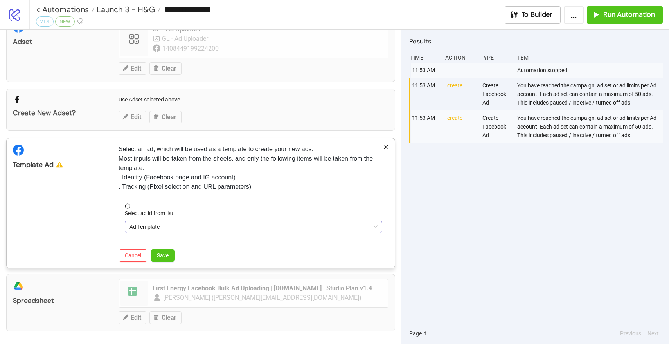
click at [213, 229] on span "Ad Template" at bounding box center [254, 227] width 248 height 12
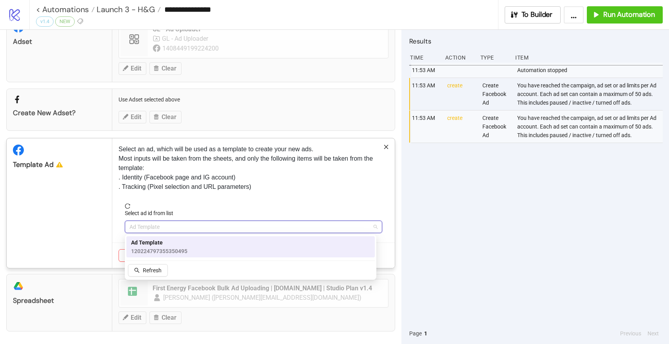
click at [194, 243] on div "Ad Template 120224797355350495" at bounding box center [250, 246] width 239 height 17
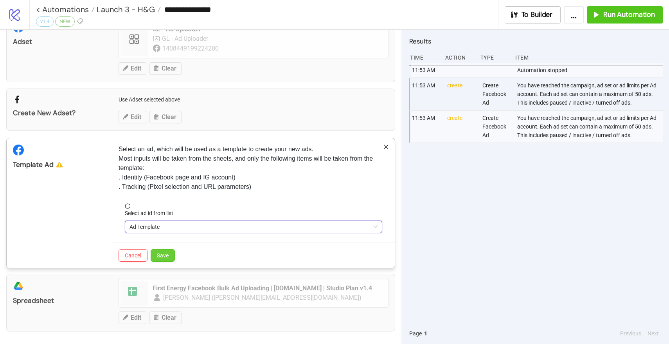
click at [165, 258] on span "Save" at bounding box center [163, 255] width 12 height 6
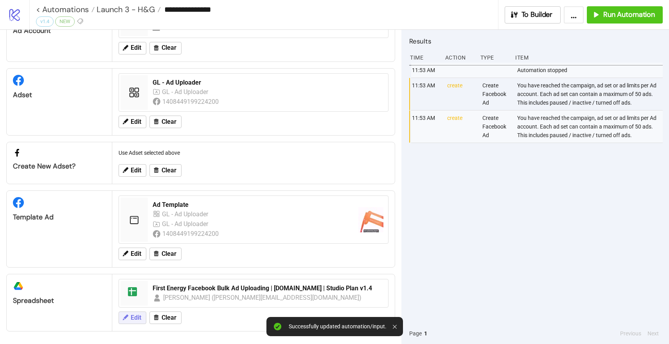
click at [133, 315] on span "Edit" at bounding box center [136, 317] width 11 height 7
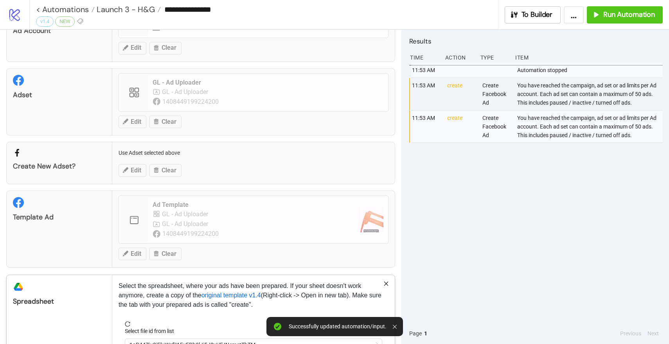
scroll to position [100, 0]
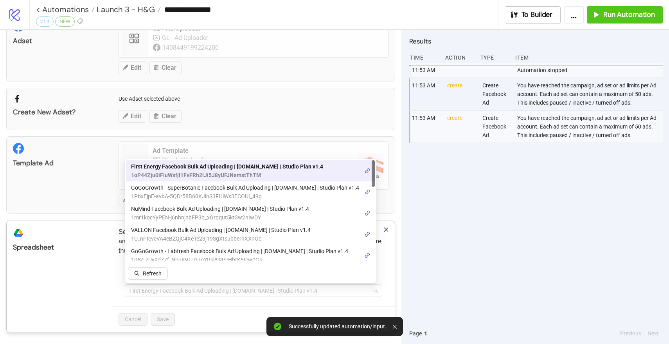
click at [147, 291] on span "First Energy Facebook Bulk Ad Uploading | [DOMAIN_NAME] | Studio Plan v1.4" at bounding box center [254, 291] width 248 height 12
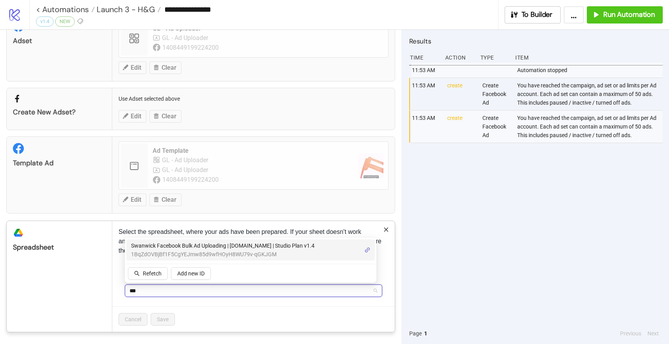
type input "****"
click at [178, 250] on span "1BqZdOVBjBf1F5CgYEJmw85d9wfHOyH8WU79v-qGKJGM" at bounding box center [223, 254] width 184 height 9
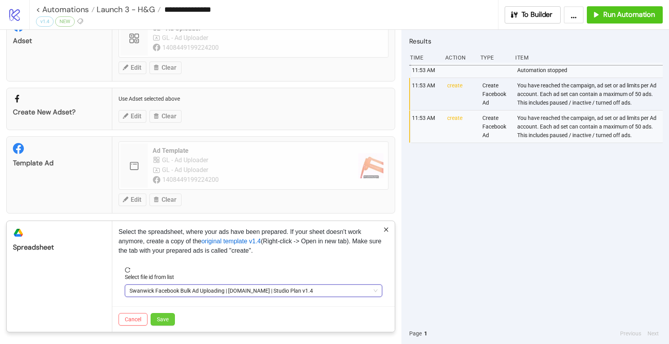
click at [170, 317] on button "Save" at bounding box center [163, 319] width 24 height 13
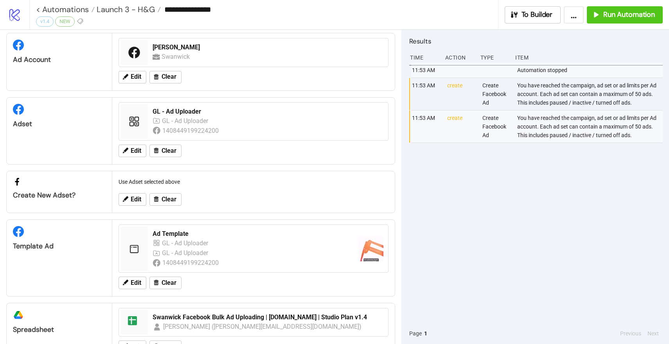
scroll to position [0, 0]
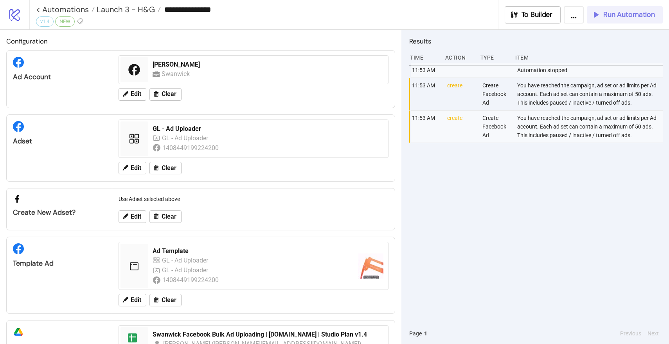
click at [591, 20] on button "Run Automation" at bounding box center [625, 14] width 76 height 17
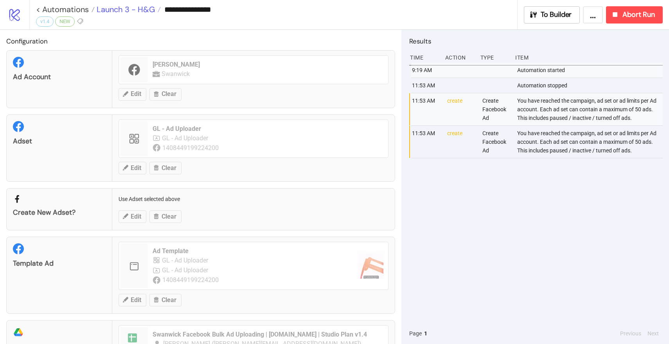
click at [107, 9] on span "Launch 3 - H&G" at bounding box center [125, 9] width 60 height 10
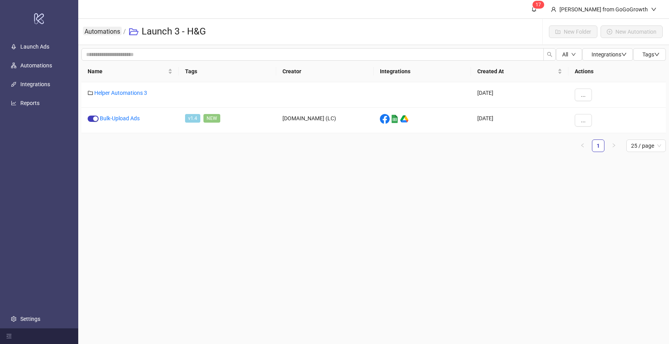
click at [111, 34] on link "Automations" at bounding box center [102, 31] width 39 height 9
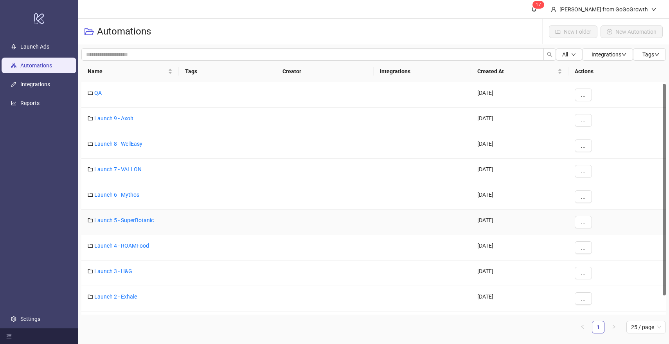
scroll to position [13, 0]
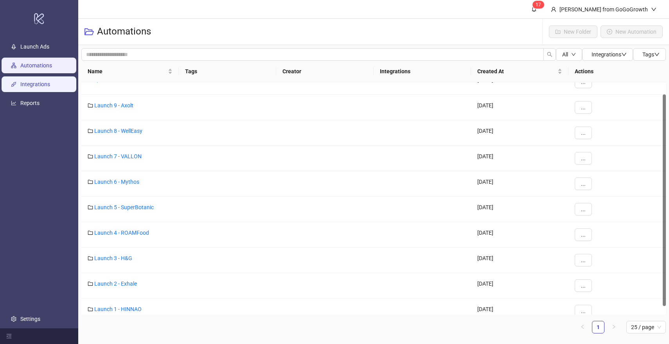
click at [47, 83] on link "Integrations" at bounding box center [35, 84] width 30 height 6
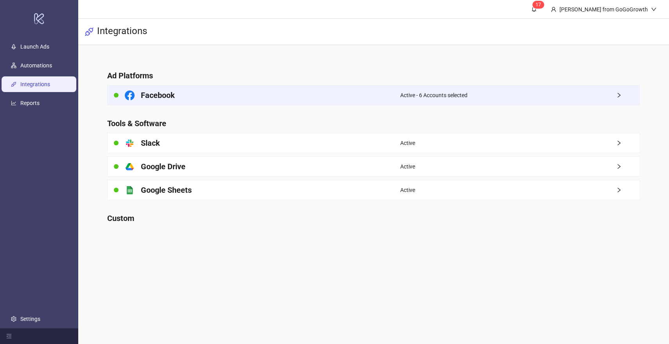
click at [155, 95] on h4 "Facebook" at bounding box center [158, 95] width 34 height 11
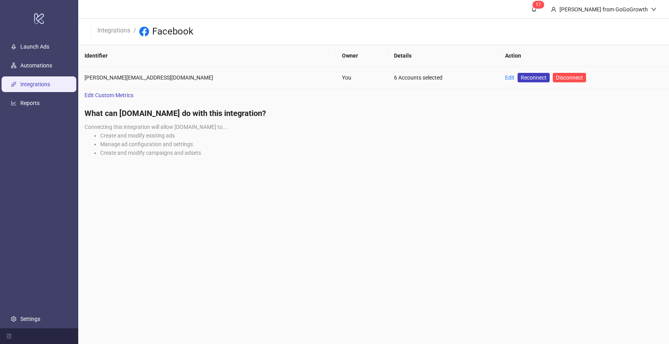
click at [499, 76] on td "Edit Reconnect Disconnect" at bounding box center [584, 78] width 170 height 22
click at [505, 76] on link "Edit" at bounding box center [509, 77] width 9 height 6
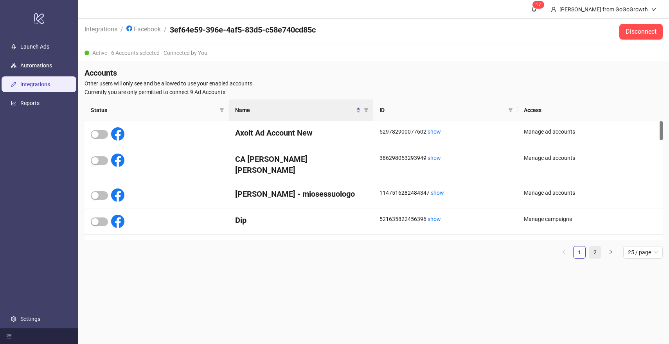
click at [597, 250] on link "2" at bounding box center [595, 252] width 12 height 12
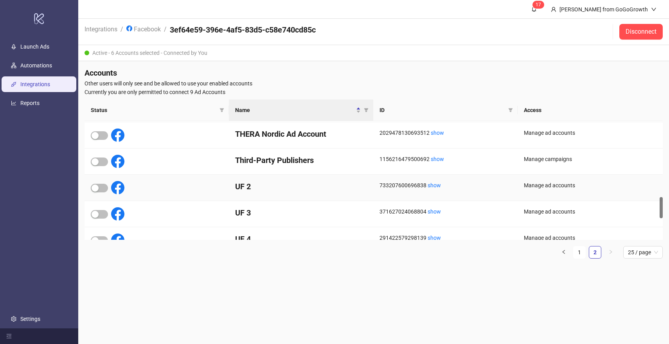
scroll to position [365, 0]
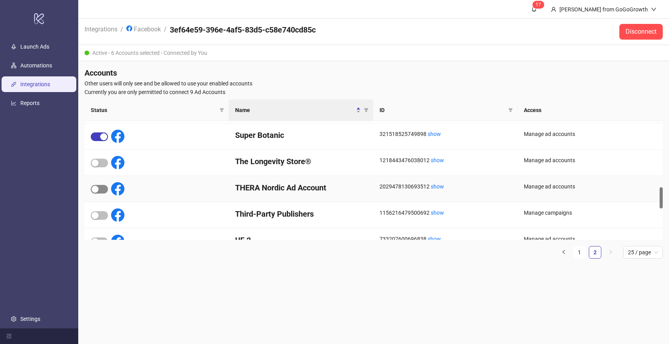
click at [96, 189] on div "button" at bounding box center [95, 189] width 7 height 7
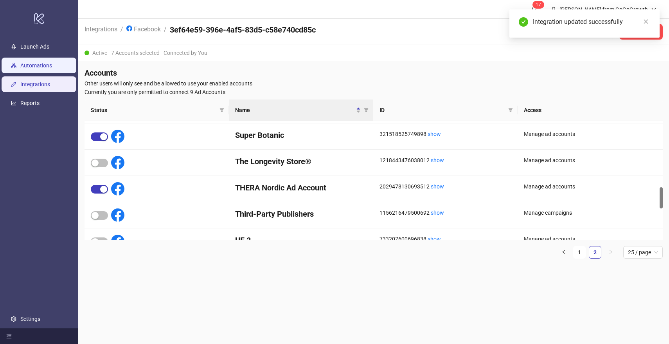
click at [36, 69] on link "Automations" at bounding box center [36, 65] width 32 height 6
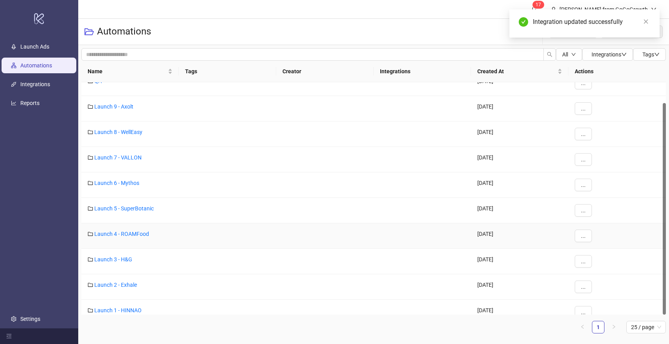
scroll to position [22, 0]
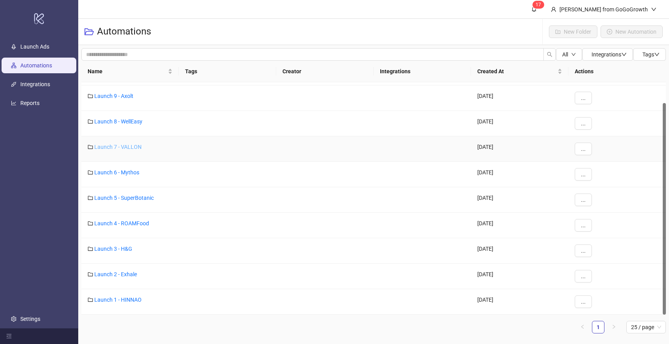
click at [124, 144] on link "Launch 7 - VALLON" at bounding box center [117, 147] width 47 height 6
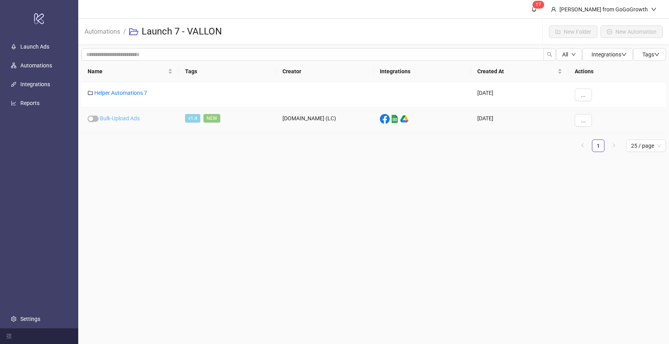
click at [127, 115] on link "Bulk-Upload Ads" at bounding box center [120, 118] width 40 height 6
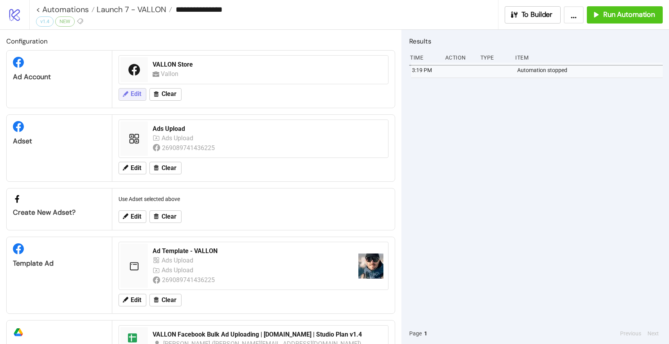
click at [136, 94] on span "Edit" at bounding box center [136, 93] width 11 height 7
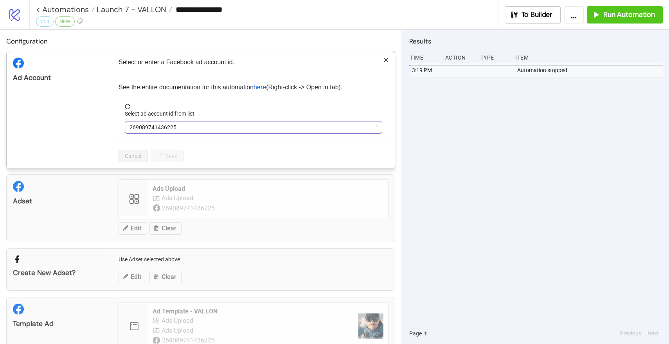
click at [156, 124] on span "269089741436225" at bounding box center [254, 127] width 248 height 12
click at [156, 124] on span "VALLON Store" at bounding box center [254, 127] width 248 height 12
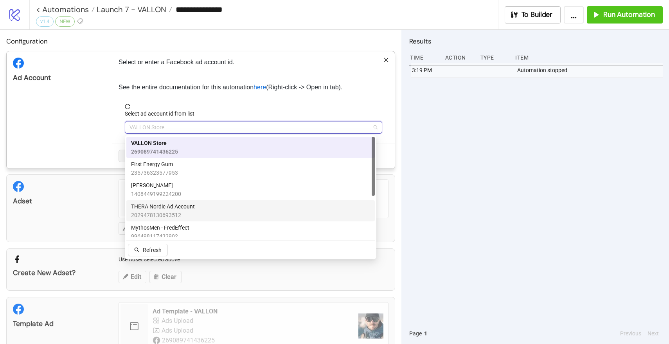
click at [169, 216] on span "2029478130693512" at bounding box center [163, 215] width 64 height 9
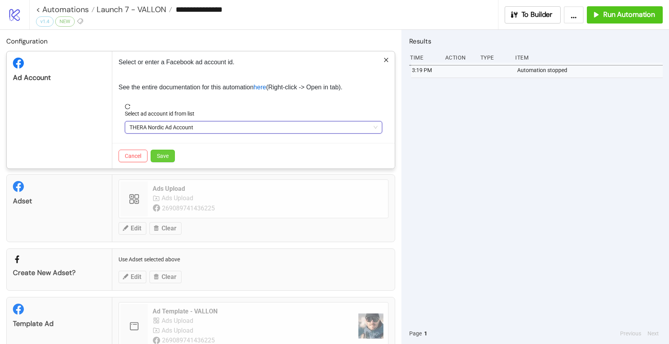
click at [163, 151] on button "Save" at bounding box center [163, 156] width 24 height 13
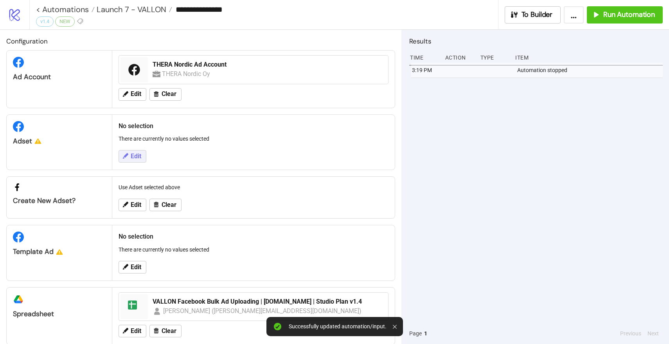
click at [134, 156] on span "Edit" at bounding box center [136, 156] width 11 height 7
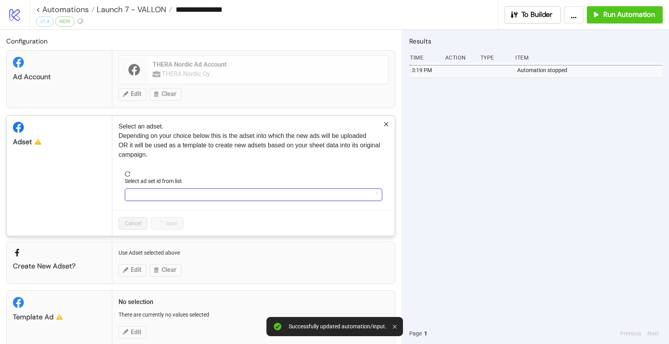
click at [154, 193] on input "Select ad set id from list" at bounding box center [250, 195] width 241 height 12
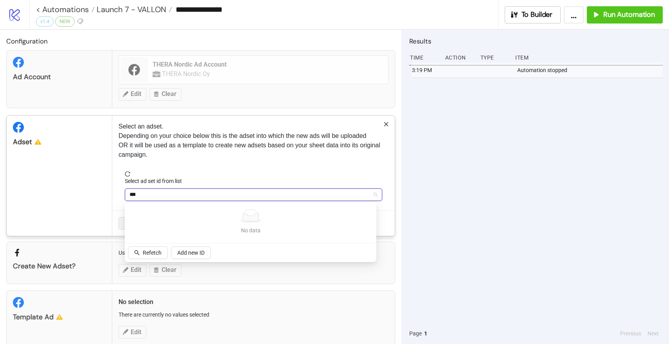
type input "**"
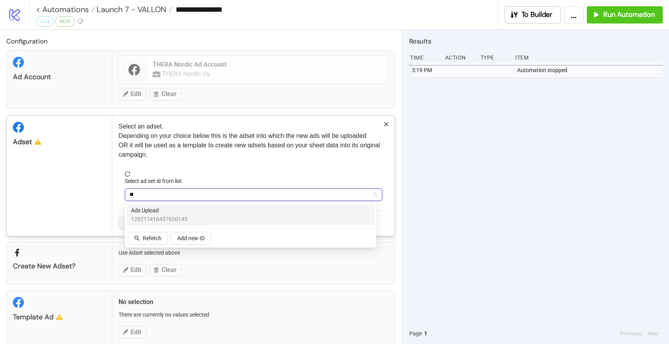
click at [195, 220] on div "Ads Upload 120211416457630145" at bounding box center [250, 214] width 239 height 17
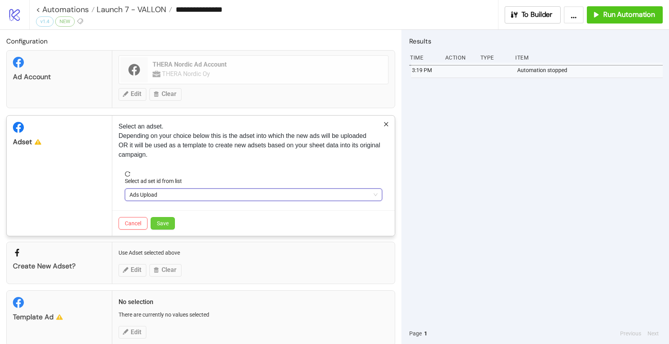
click at [169, 225] on button "Save" at bounding box center [163, 223] width 24 height 13
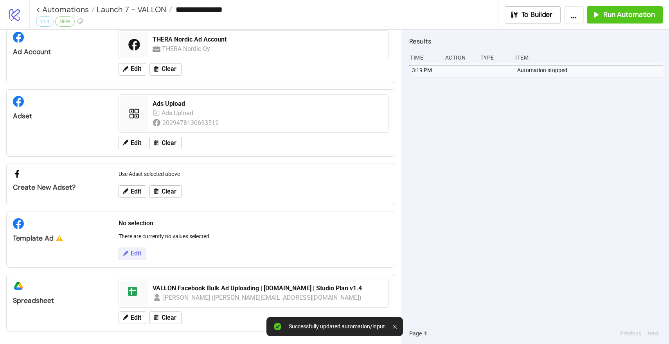
click at [139, 252] on span "Edit" at bounding box center [136, 253] width 11 height 7
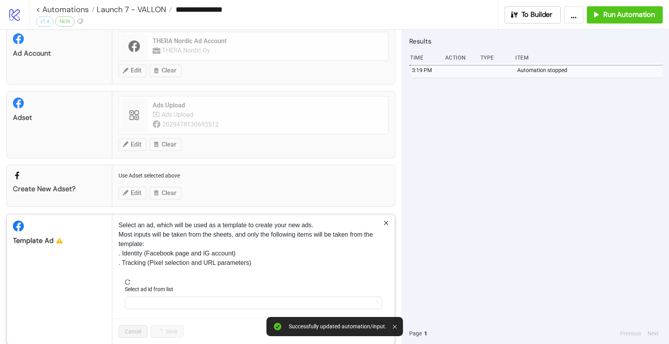
scroll to position [23, 0]
click at [148, 296] on div at bounding box center [254, 302] width 258 height 13
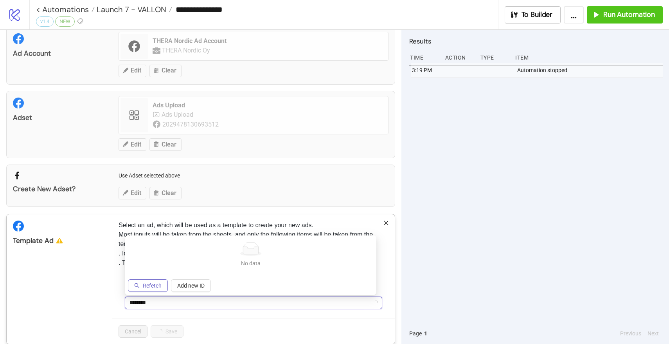
click at [138, 283] on icon "search" at bounding box center [136, 285] width 5 height 5
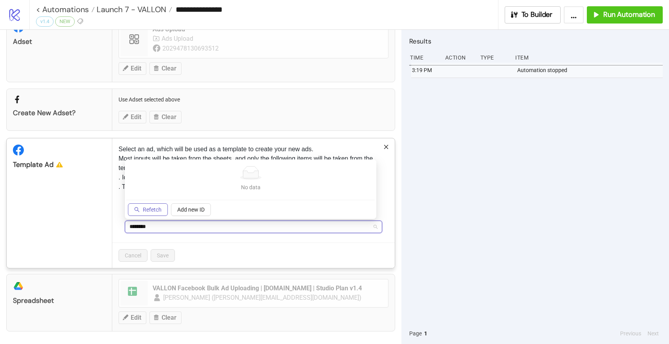
click at [155, 227] on input "********" at bounding box center [250, 227] width 241 height 12
type input "*******"
click at [144, 202] on div "No data No data Refetch Add new ID" at bounding box center [250, 189] width 249 height 56
click at [145, 206] on span "Refetch" at bounding box center [152, 209] width 19 height 6
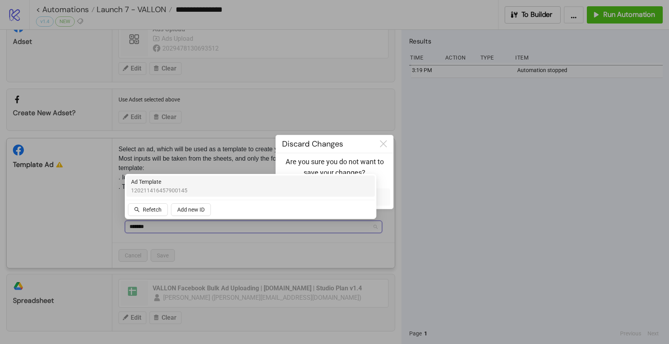
click at [155, 189] on span "120211416457900145" at bounding box center [159, 190] width 56 height 9
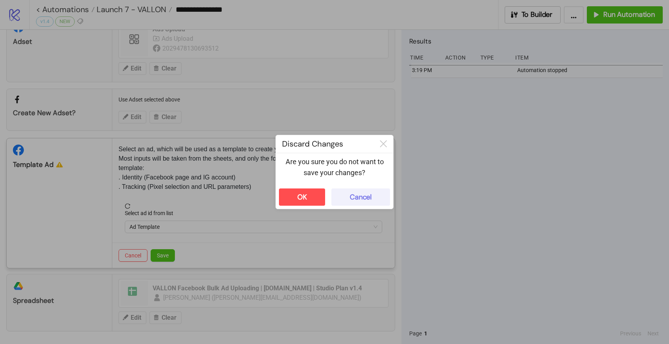
click at [372, 198] on button "Cancel" at bounding box center [361, 196] width 59 height 17
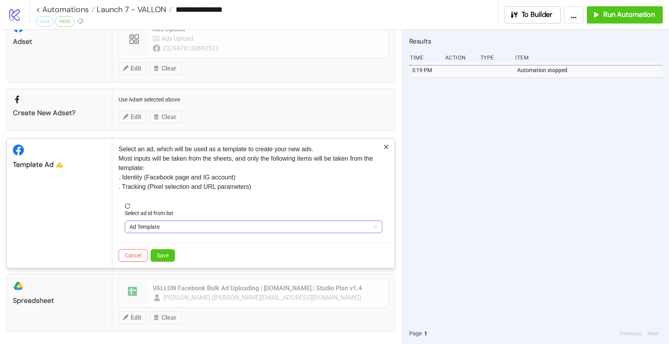
click at [199, 225] on span "Ad Template" at bounding box center [254, 227] width 248 height 12
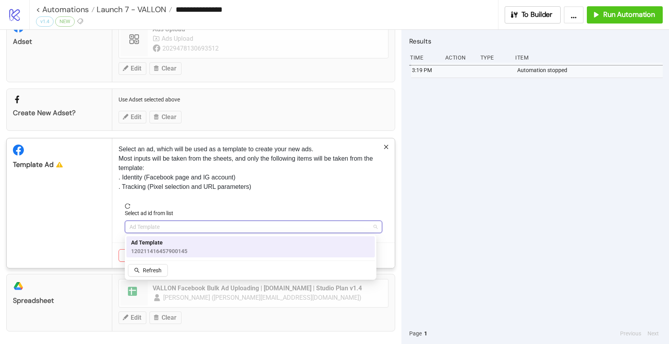
click at [150, 250] on span "120211416457900145" at bounding box center [159, 251] width 56 height 9
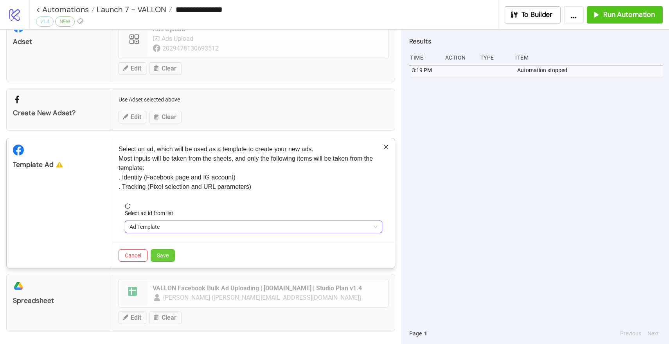
click at [163, 253] on span "Save" at bounding box center [163, 255] width 12 height 6
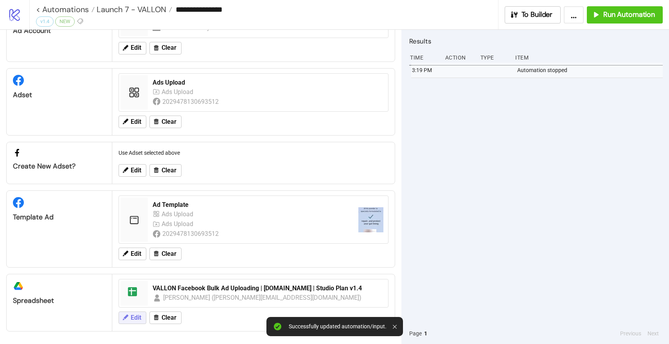
click at [136, 315] on span "Edit" at bounding box center [136, 317] width 11 height 7
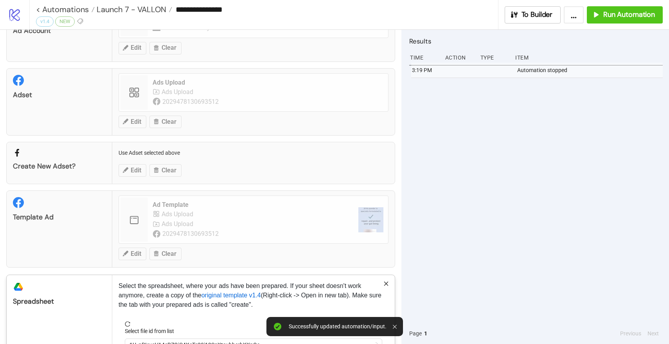
scroll to position [100, 0]
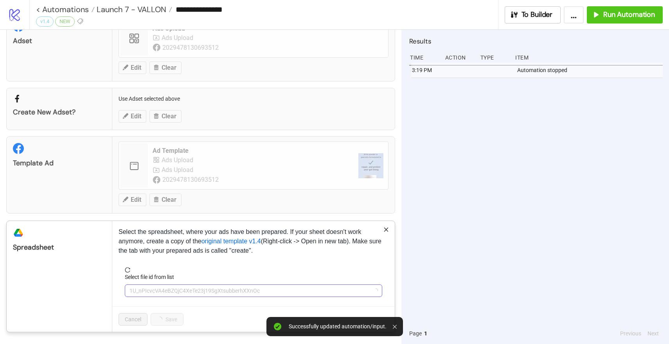
click at [166, 292] on span "1U_nPIcvcVA4eBZQjC4XeTe23j19SgXtsubberhXXnOc" at bounding box center [254, 291] width 248 height 12
click at [166, 292] on span "VALLON Facebook Bulk Ad Uploading | [DOMAIN_NAME] | Studio Plan v1.4" at bounding box center [254, 291] width 248 height 12
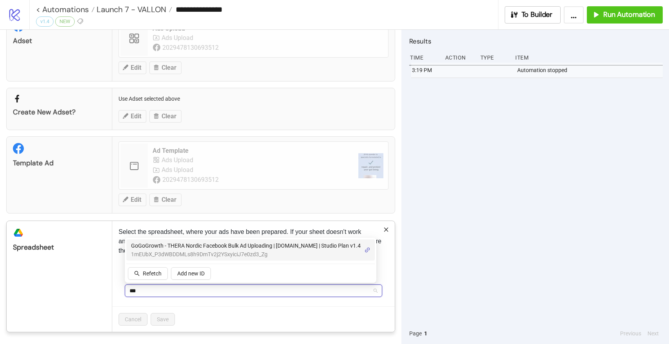
type input "****"
click at [188, 242] on span "GoGoGrowth - THERA Nordic Facebook Bulk Ad Uploading | [DOMAIN_NAME] | Studio P…" at bounding box center [246, 245] width 230 height 9
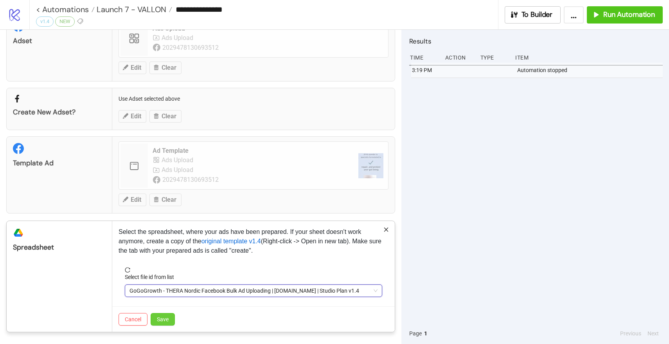
click at [157, 317] on span "Save" at bounding box center [163, 319] width 12 height 6
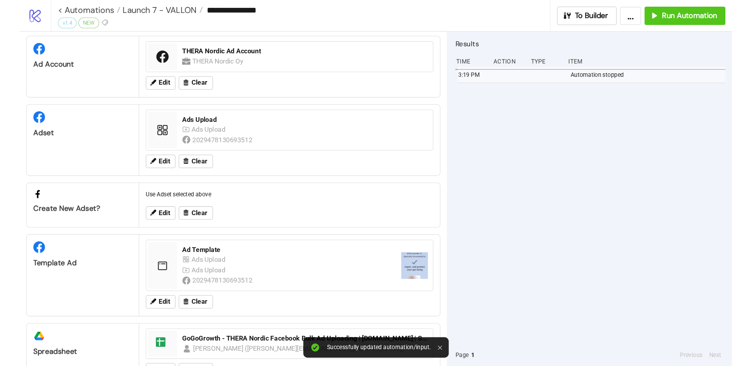
scroll to position [0, 0]
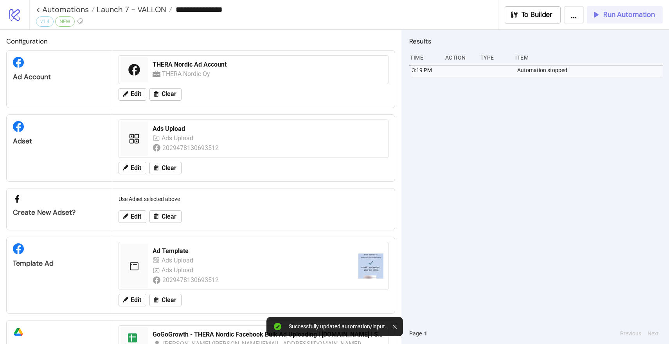
click at [619, 6] on button "Run Automation" at bounding box center [625, 14] width 76 height 17
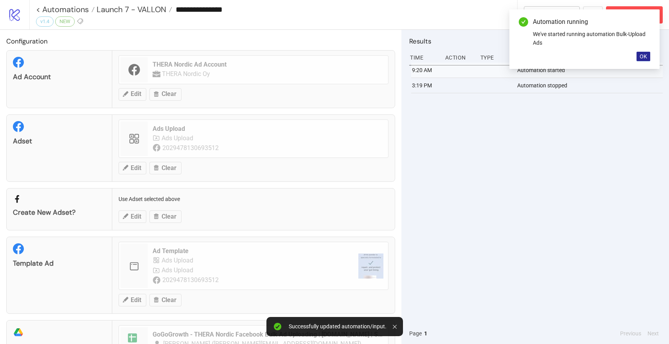
click at [640, 56] on span "OK" at bounding box center [643, 56] width 7 height 6
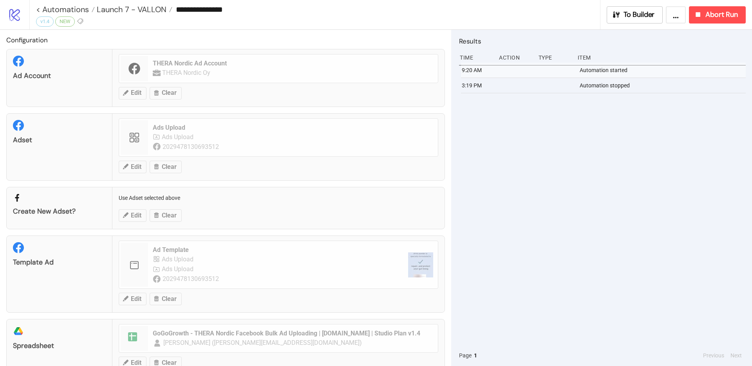
scroll to position [2, 0]
